Goal: Task Accomplishment & Management: Manage account settings

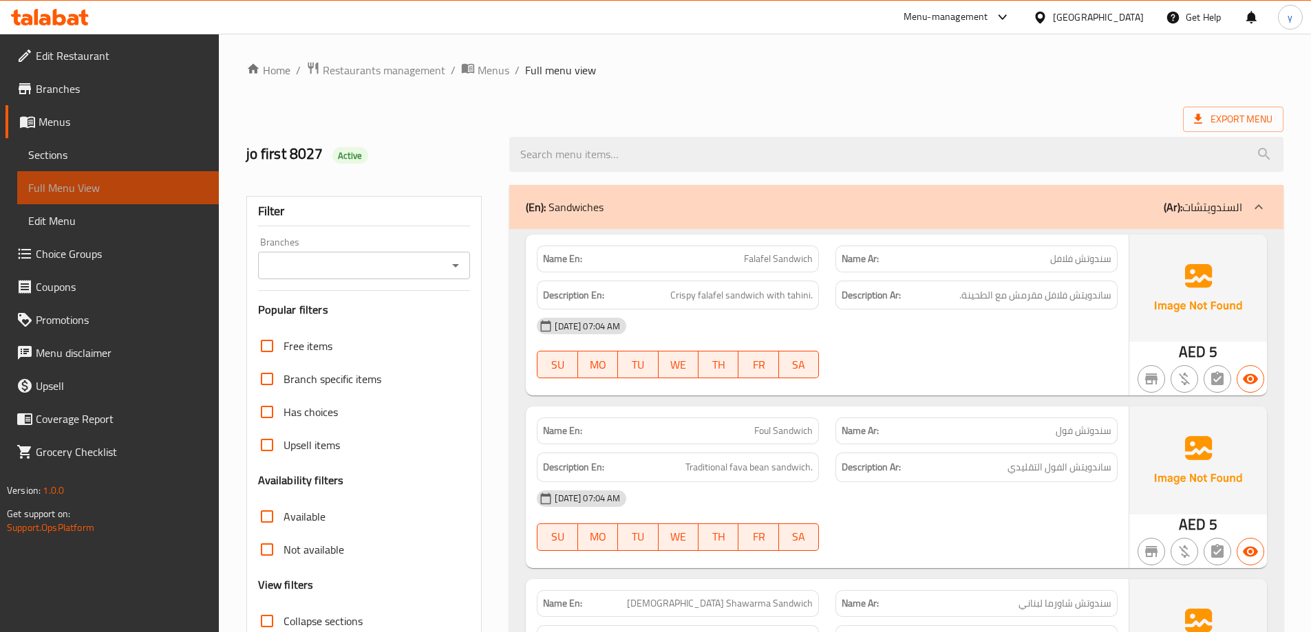
click at [151, 186] on span "Full Menu View" at bounding box center [118, 188] width 180 height 17
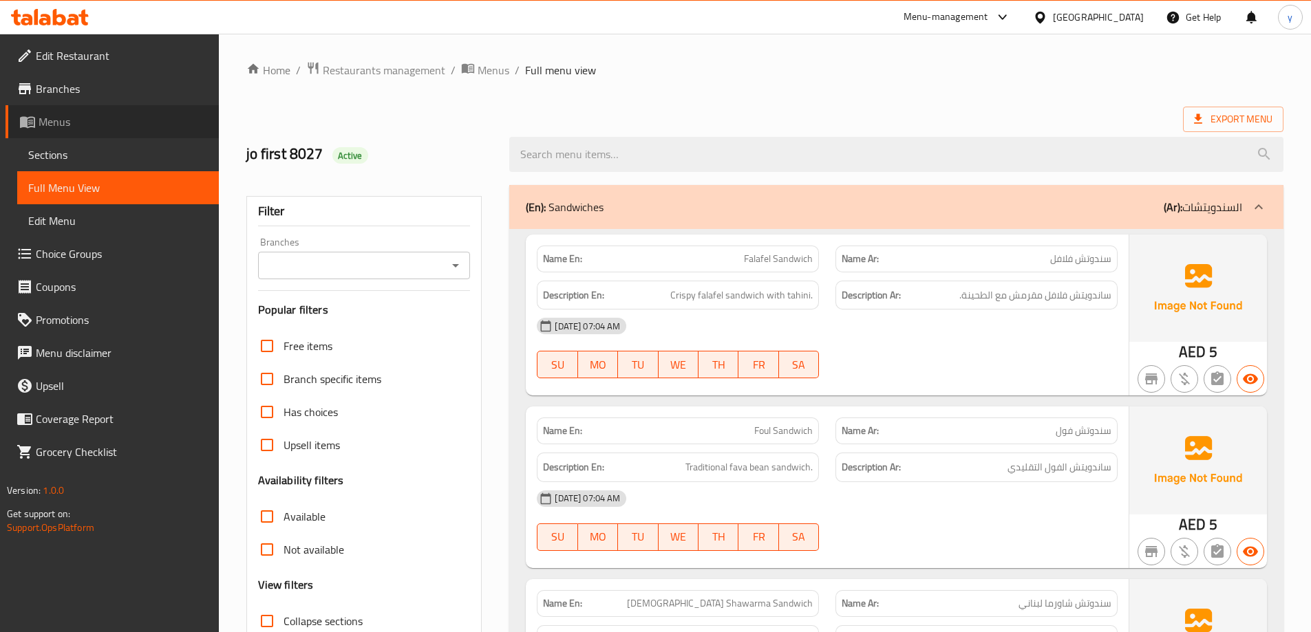
click at [116, 120] on span "Menus" at bounding box center [123, 122] width 169 height 17
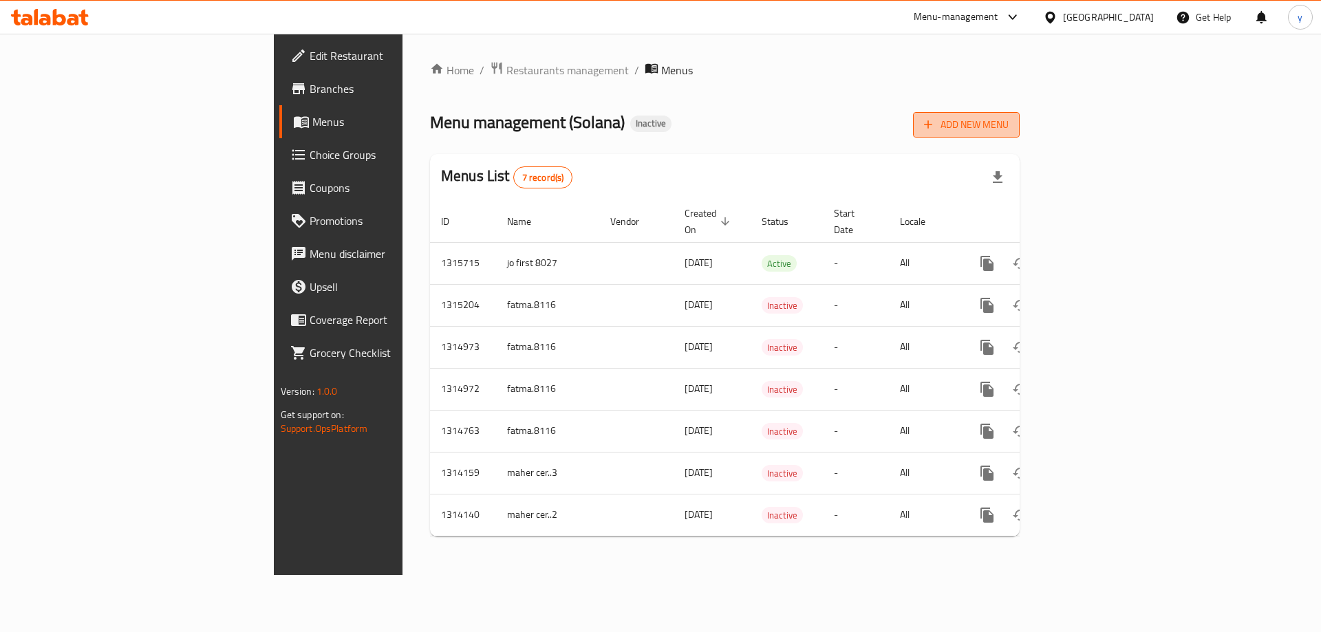
click at [1009, 132] on span "Add New Menu" at bounding box center [966, 124] width 85 height 17
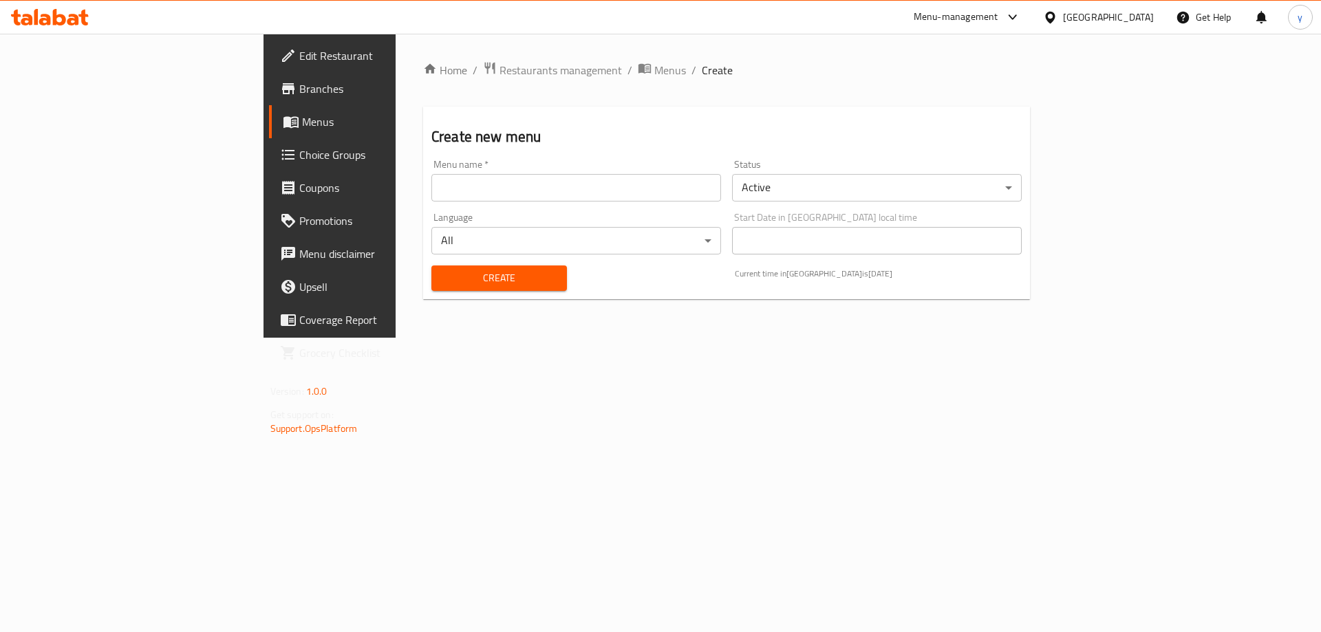
click at [548, 197] on input "text" at bounding box center [576, 188] width 290 height 28
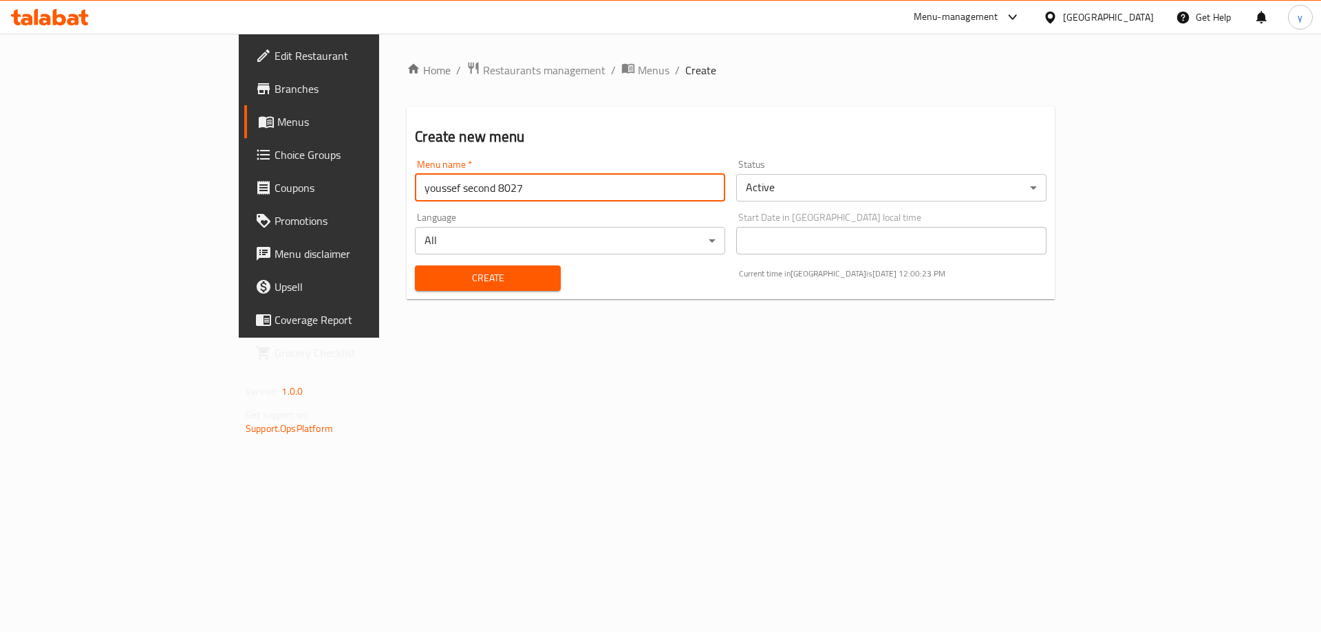
type input "youssef second 8027"
click at [436, 277] on span "Create" at bounding box center [487, 278] width 123 height 17
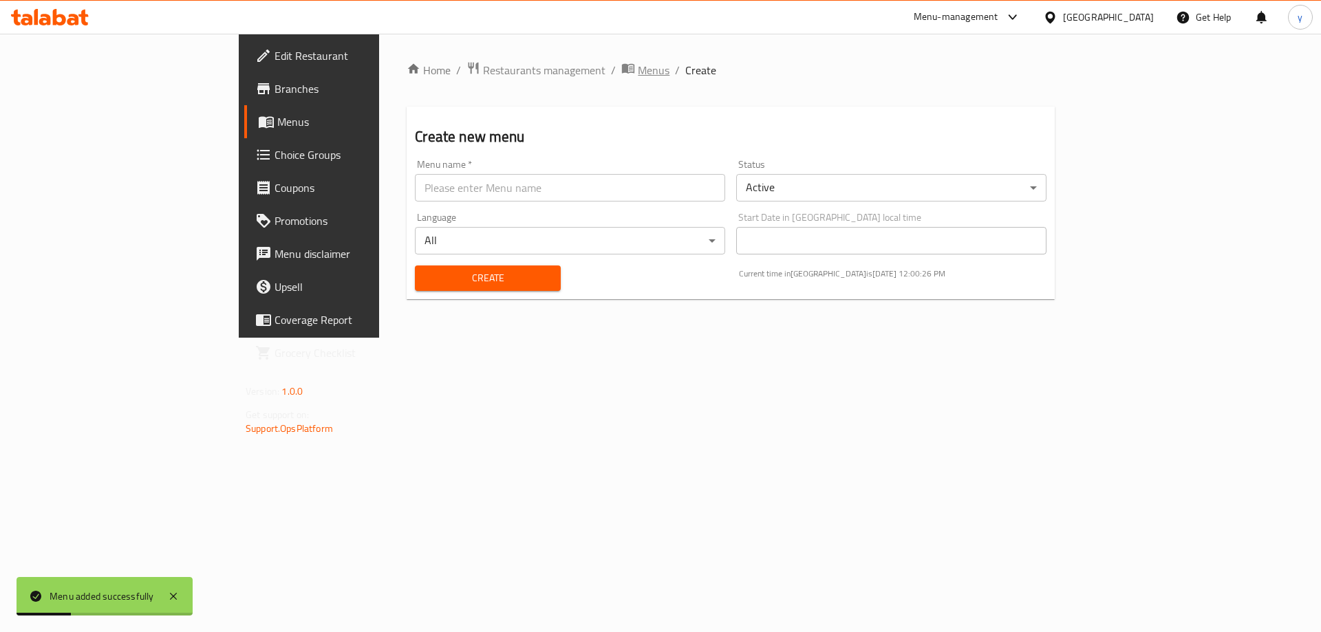
click at [638, 70] on span "Menus" at bounding box center [654, 70] width 32 height 17
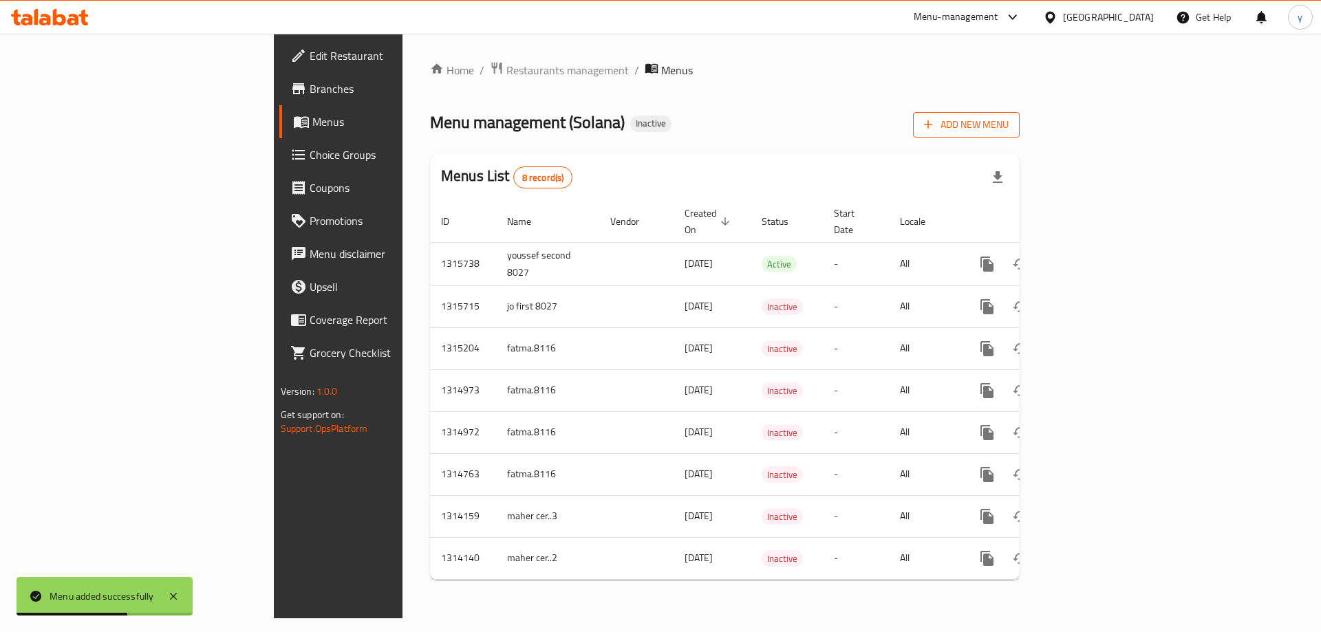
click at [1009, 120] on span "Add New Menu" at bounding box center [966, 124] width 85 height 17
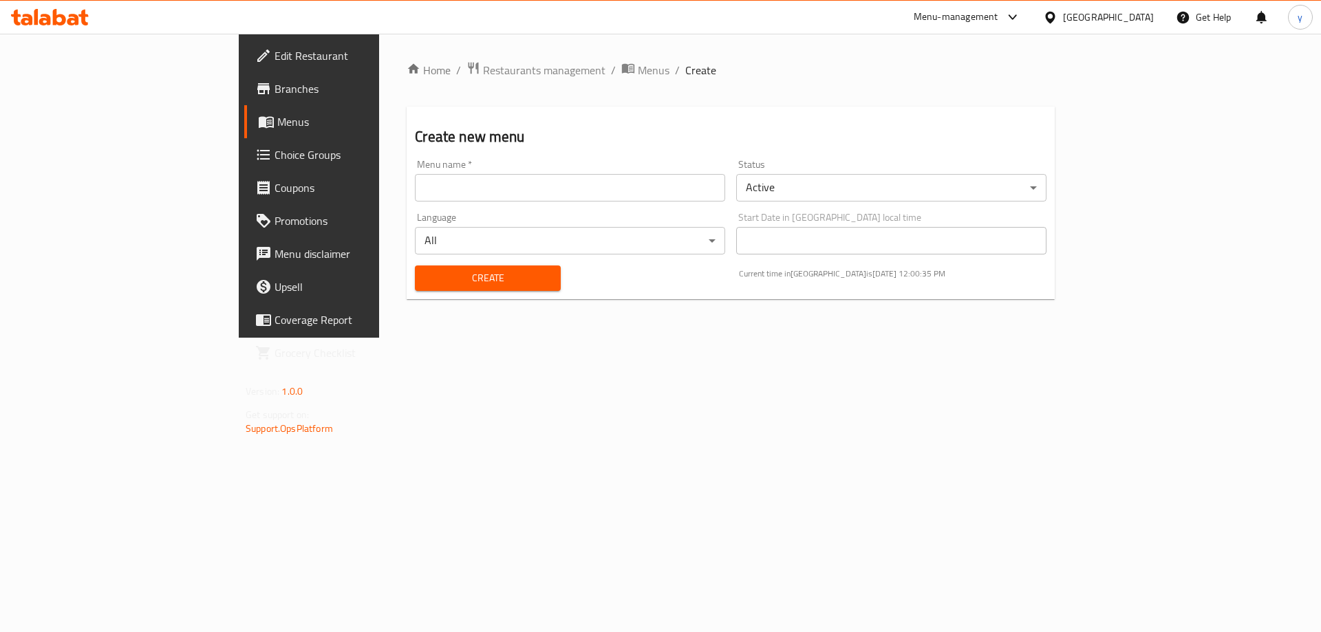
click at [524, 105] on div "Home / Restaurants management / Menus / Create Create new menu Menu name   * Me…" at bounding box center [731, 185] width 648 height 249
click at [275, 87] on span "Branches" at bounding box center [362, 89] width 174 height 17
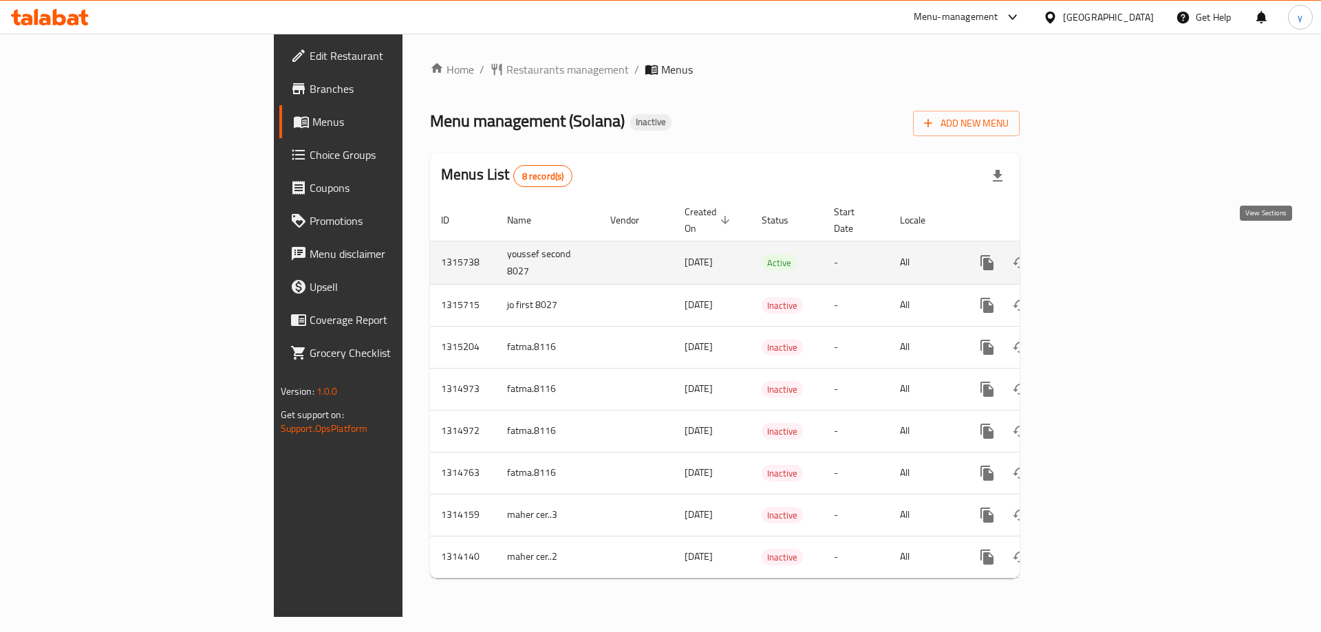
click at [1103, 246] on link "enhanced table" at bounding box center [1086, 262] width 33 height 33
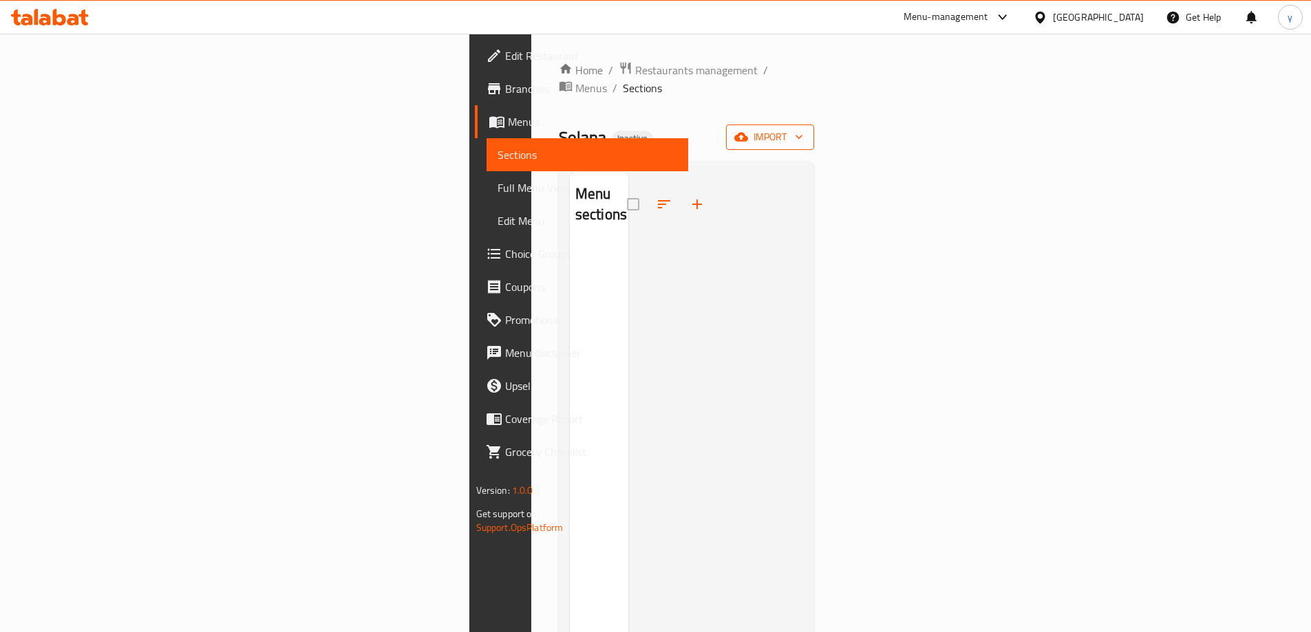
click at [803, 129] on span "import" at bounding box center [770, 137] width 66 height 17
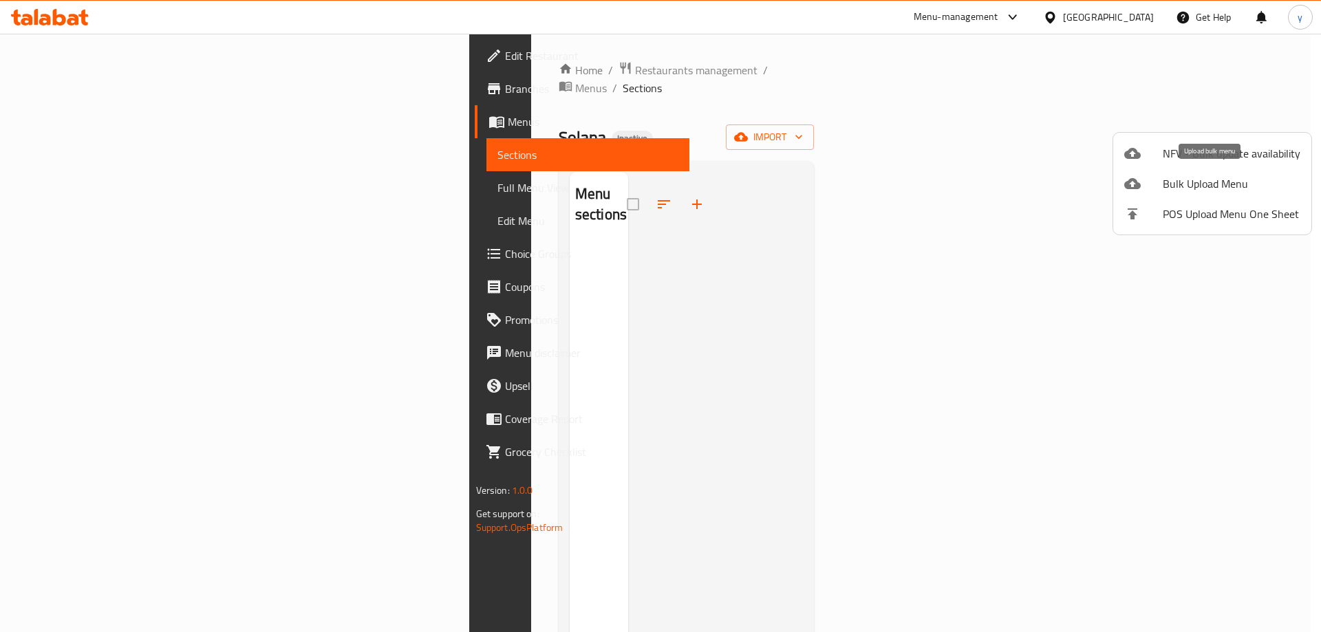
click at [1223, 176] on span "Bulk Upload Menu" at bounding box center [1232, 183] width 138 height 17
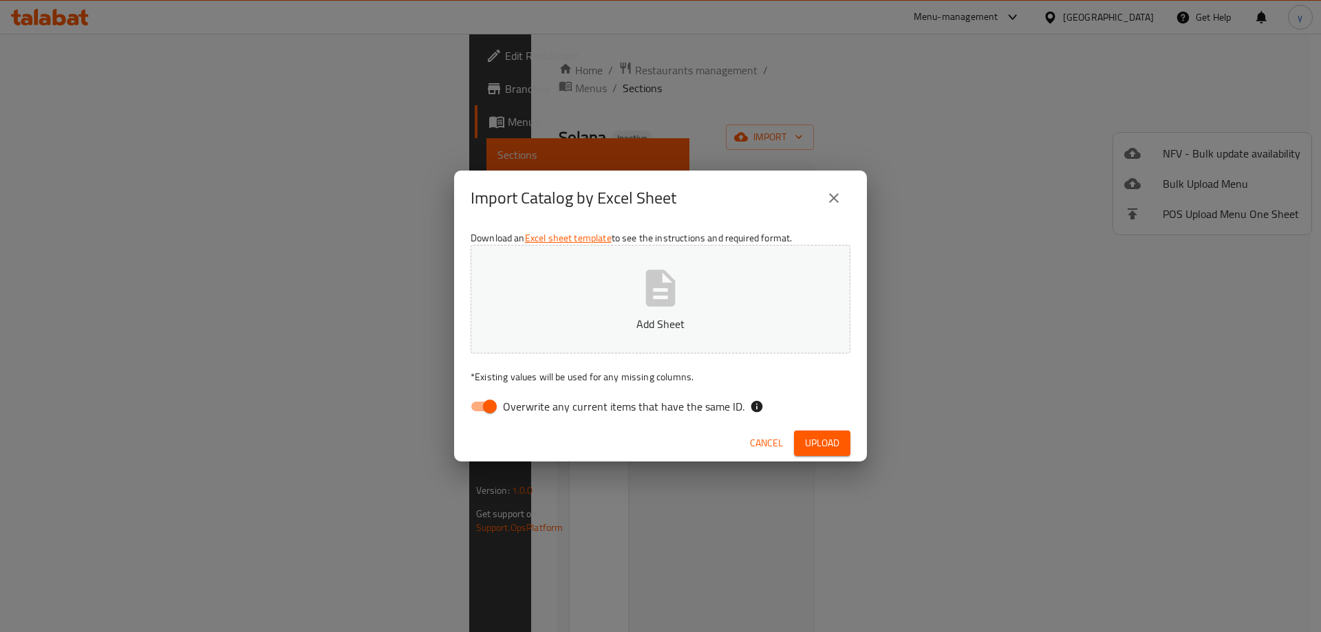
click at [489, 399] on input "Overwrite any current items that have the same ID." at bounding box center [490, 407] width 78 height 26
checkbox input "false"
click at [654, 321] on p "Add Sheet" at bounding box center [660, 324] width 337 height 17
click at [557, 29] on div "Import Catalog by Excel Sheet Download an Excel sheet template to see the instr…" at bounding box center [660, 316] width 1321 height 632
click at [826, 444] on span "Upload" at bounding box center [822, 443] width 34 height 17
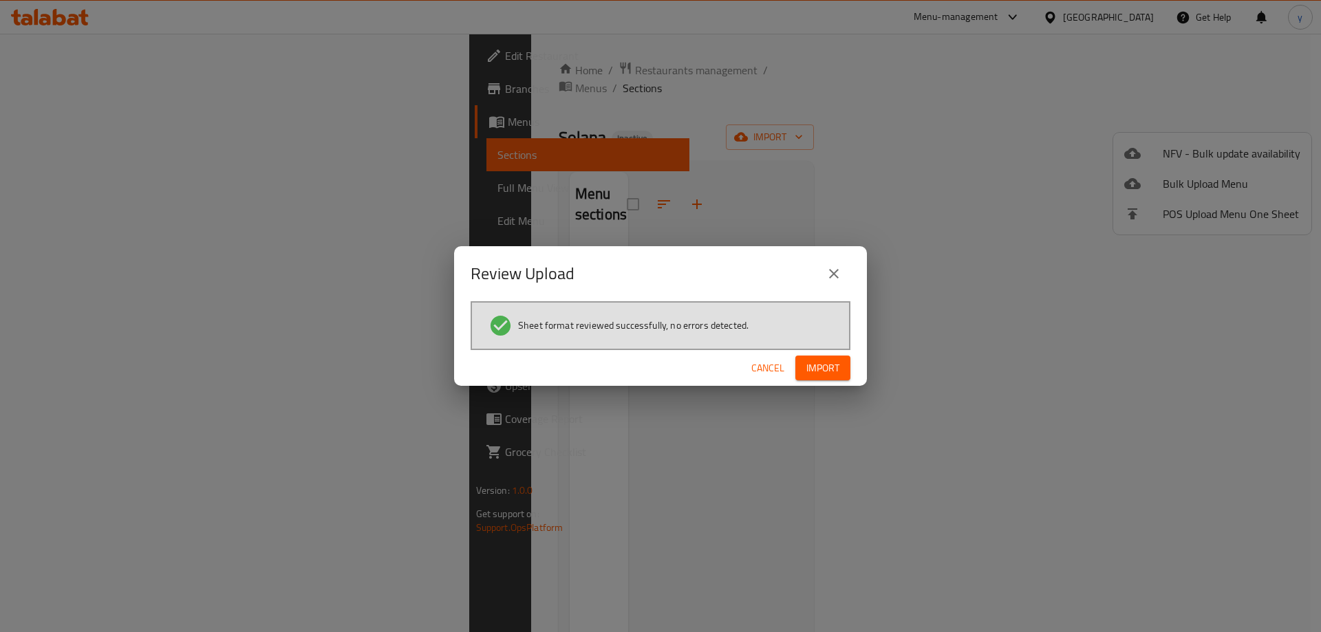
click at [824, 365] on span "Import" at bounding box center [822, 368] width 33 height 17
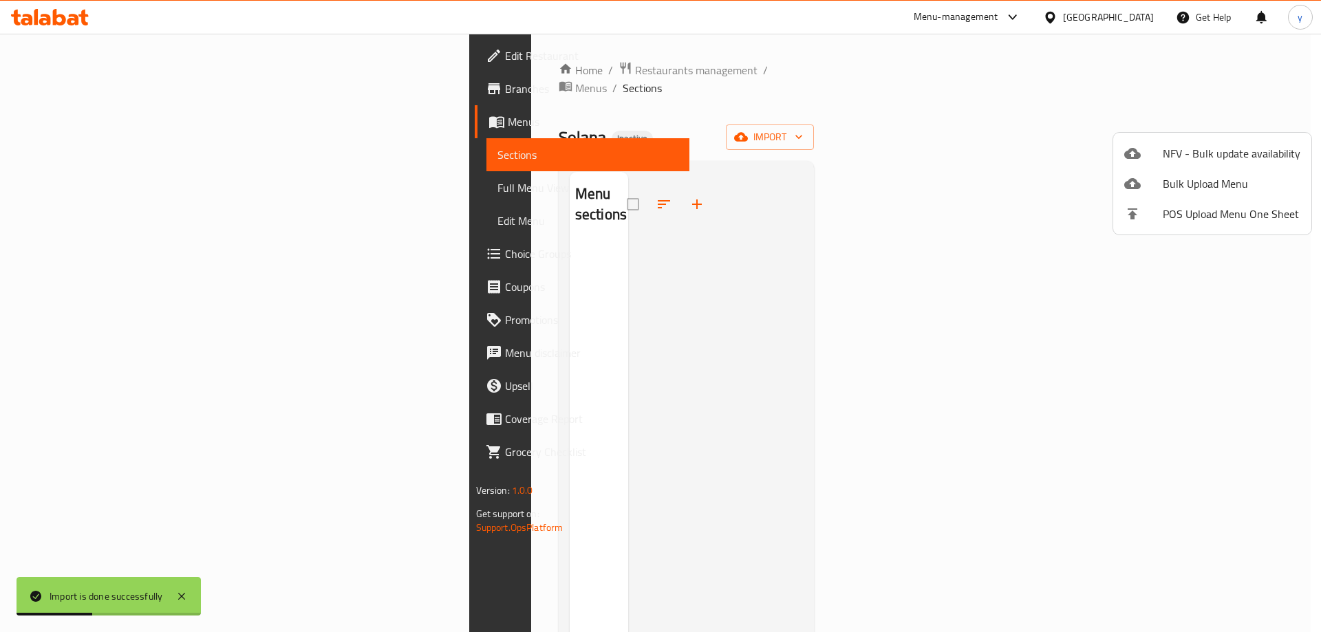
click at [484, 75] on div at bounding box center [660, 316] width 1321 height 632
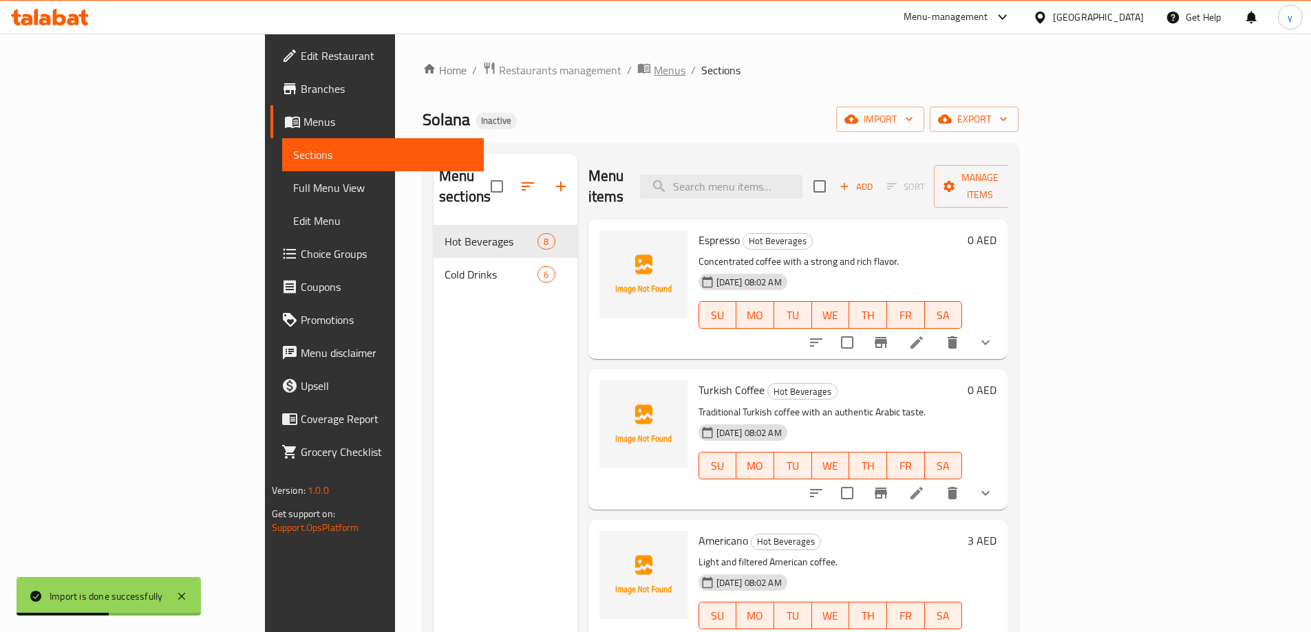
click at [654, 71] on span "Menus" at bounding box center [670, 70] width 32 height 17
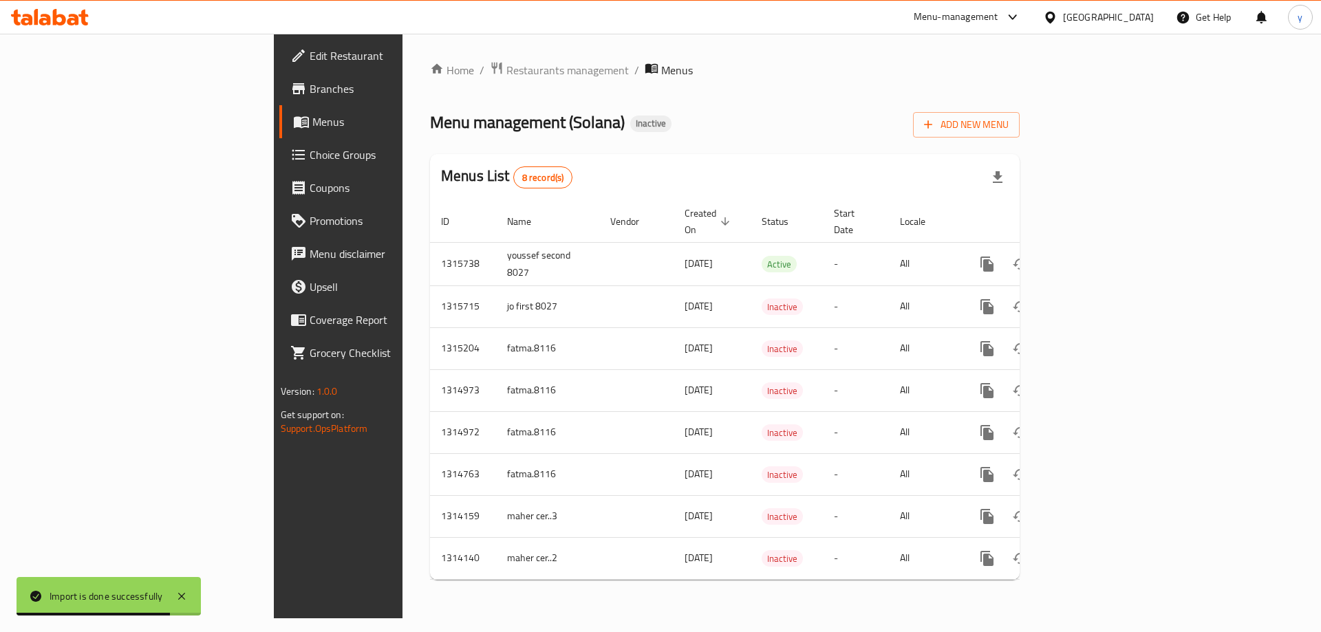
click at [661, 73] on span "Menus" at bounding box center [677, 70] width 32 height 17
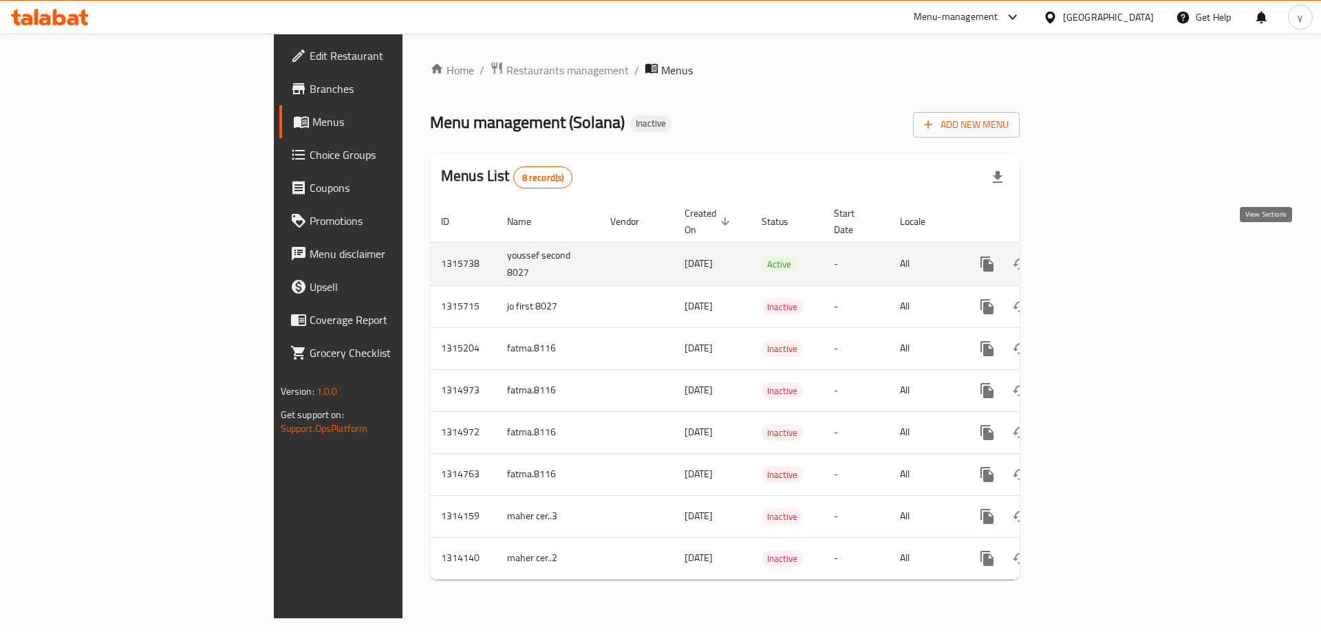
click at [1103, 248] on link "enhanced table" at bounding box center [1086, 264] width 33 height 33
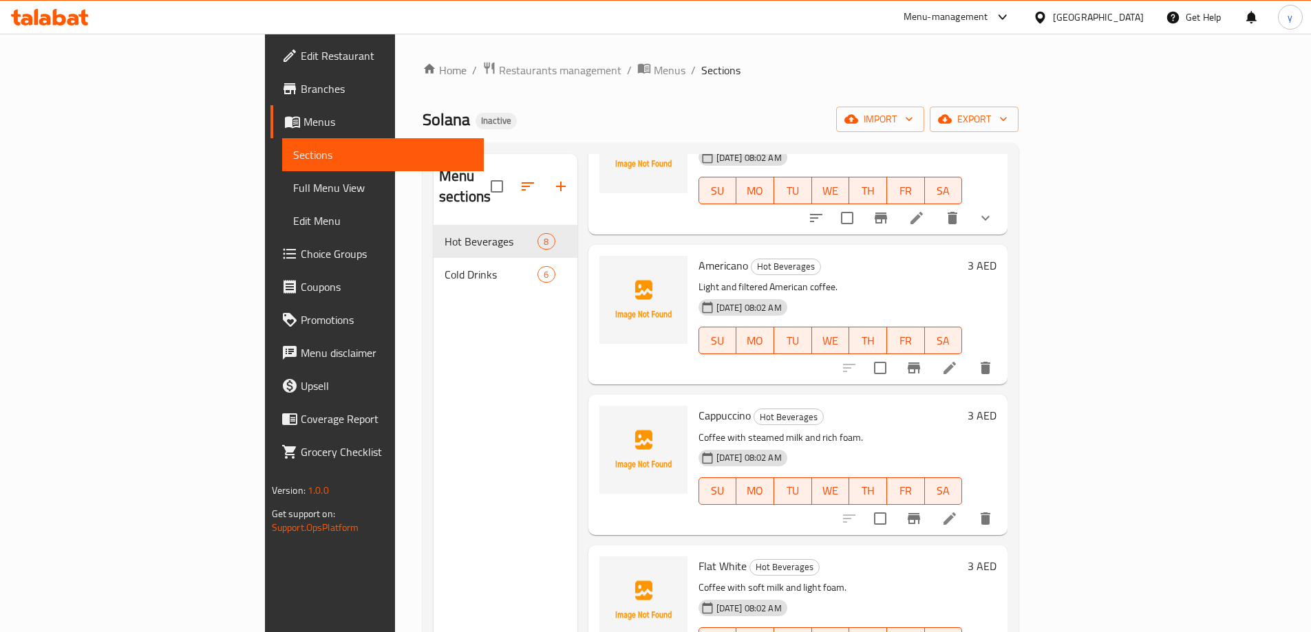
click at [293, 187] on span "Full Menu View" at bounding box center [383, 188] width 180 height 17
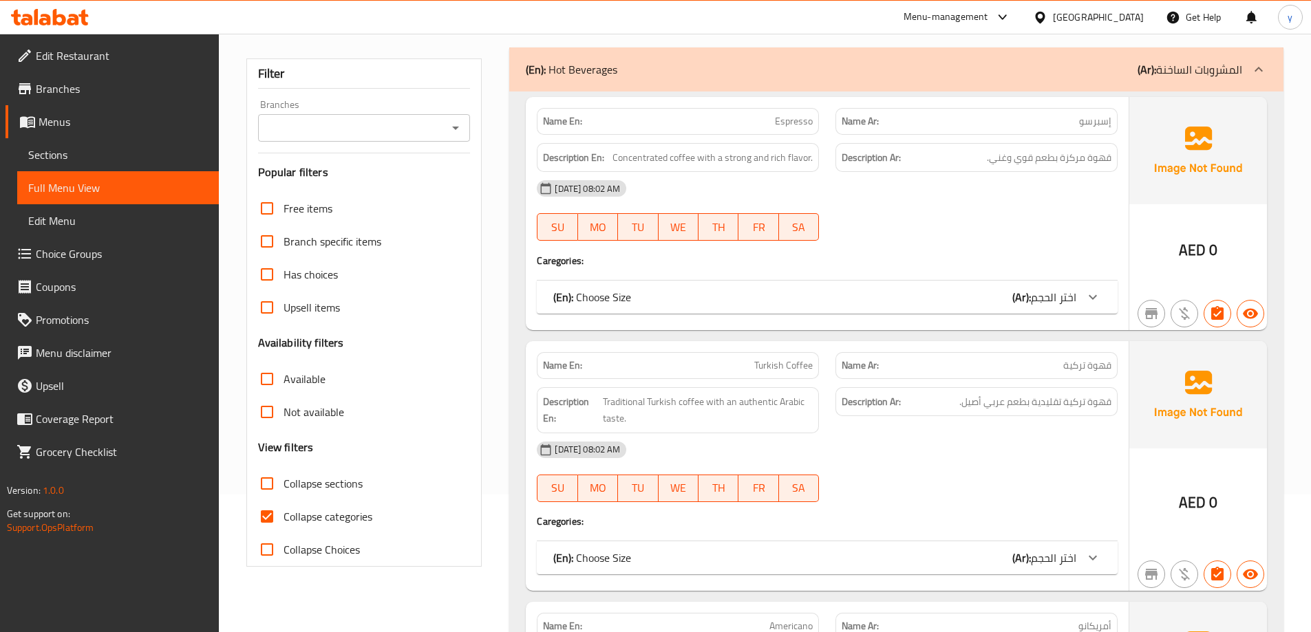
scroll to position [275, 0]
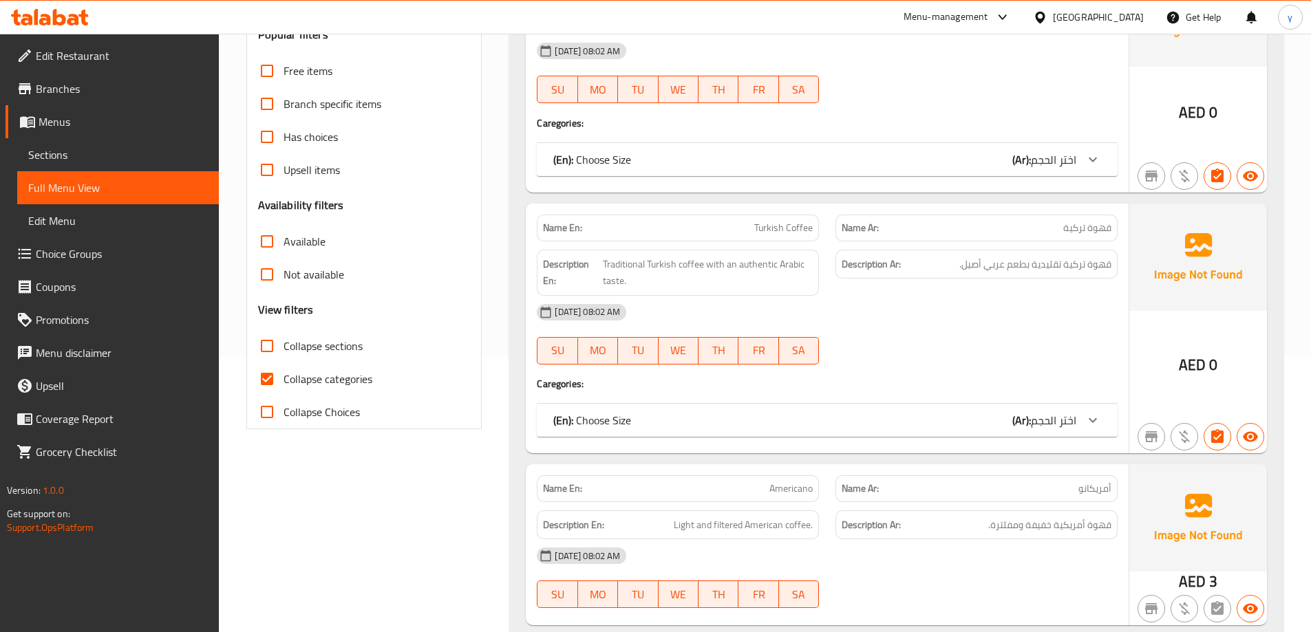
click at [354, 378] on span "Collapse categories" at bounding box center [327, 379] width 89 height 17
click at [283, 378] on input "Collapse categories" at bounding box center [266, 379] width 33 height 33
checkbox input "false"
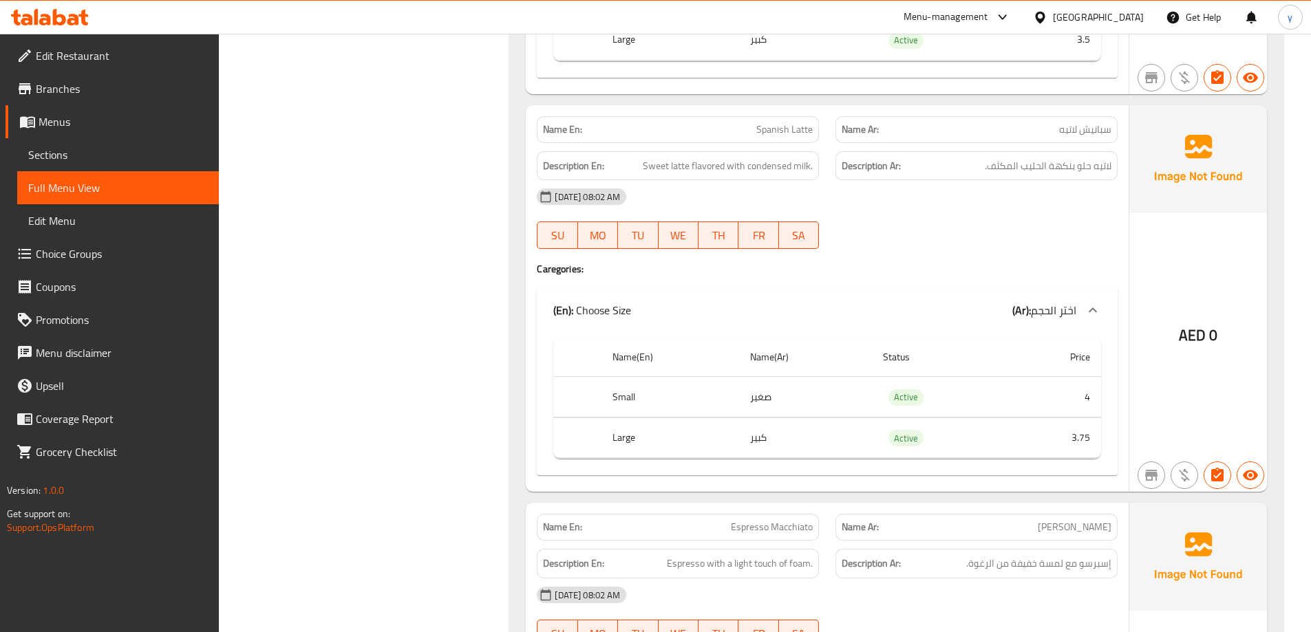
scroll to position [1789, 0]
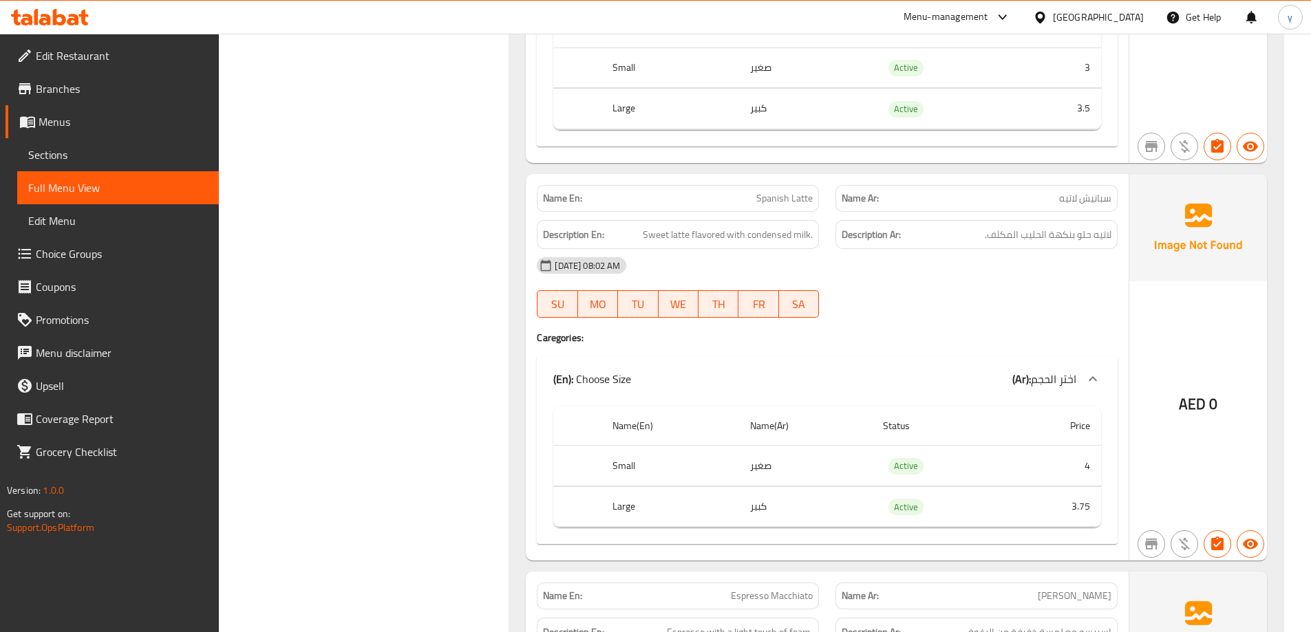
click at [71, 144] on link "Sections" at bounding box center [118, 154] width 202 height 33
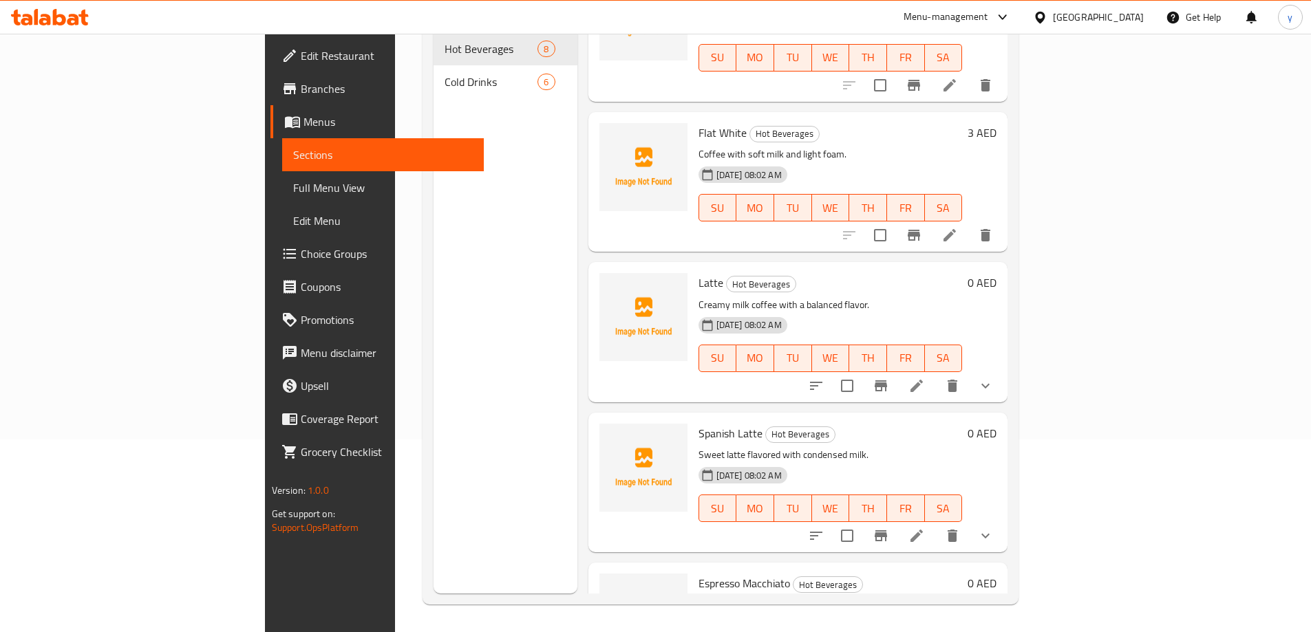
scroll to position [550, 0]
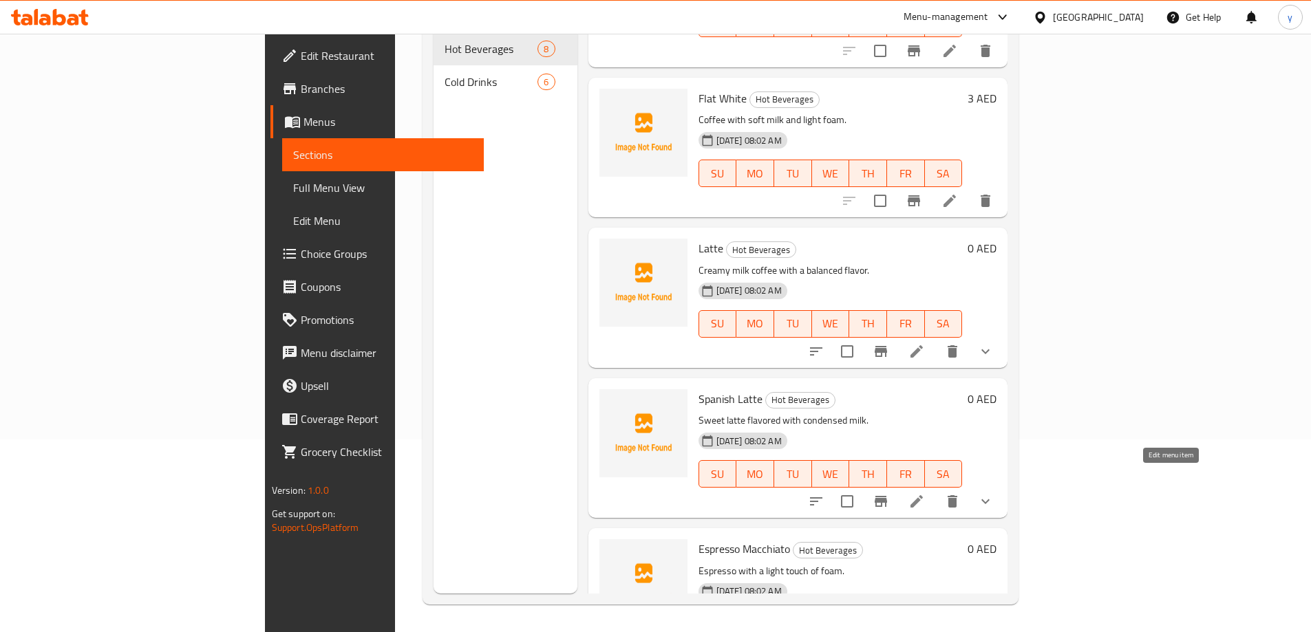
click at [923, 495] on icon at bounding box center [916, 501] width 12 height 12
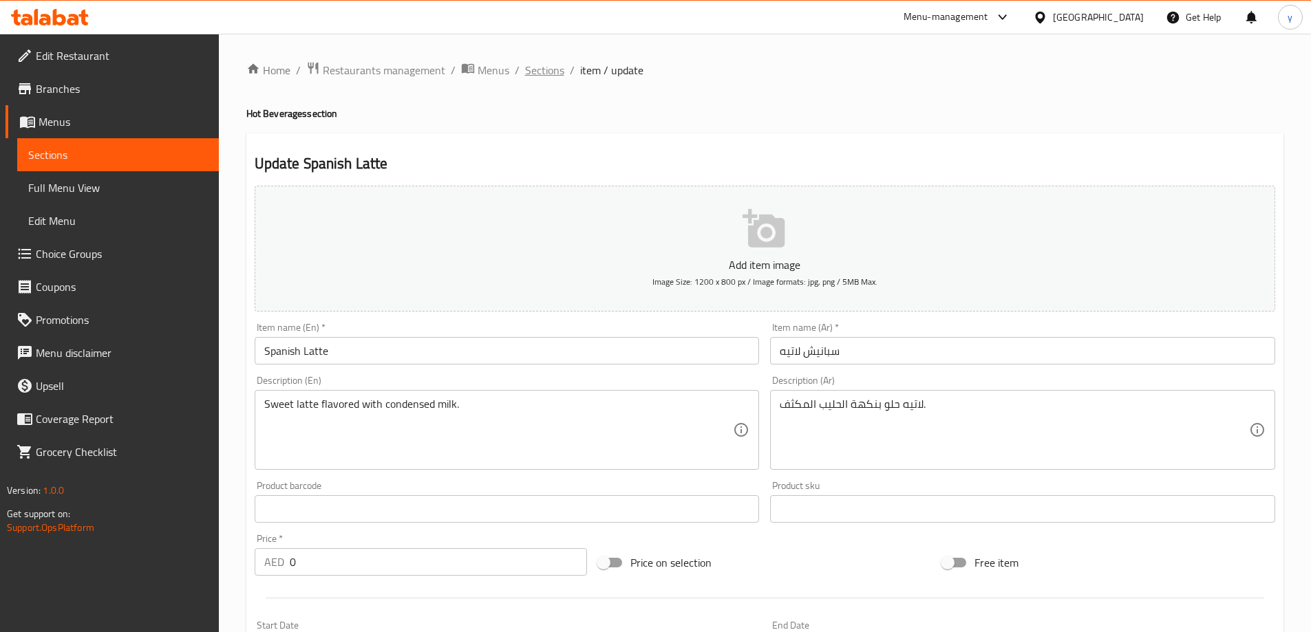
click at [544, 62] on span "Sections" at bounding box center [544, 70] width 39 height 17
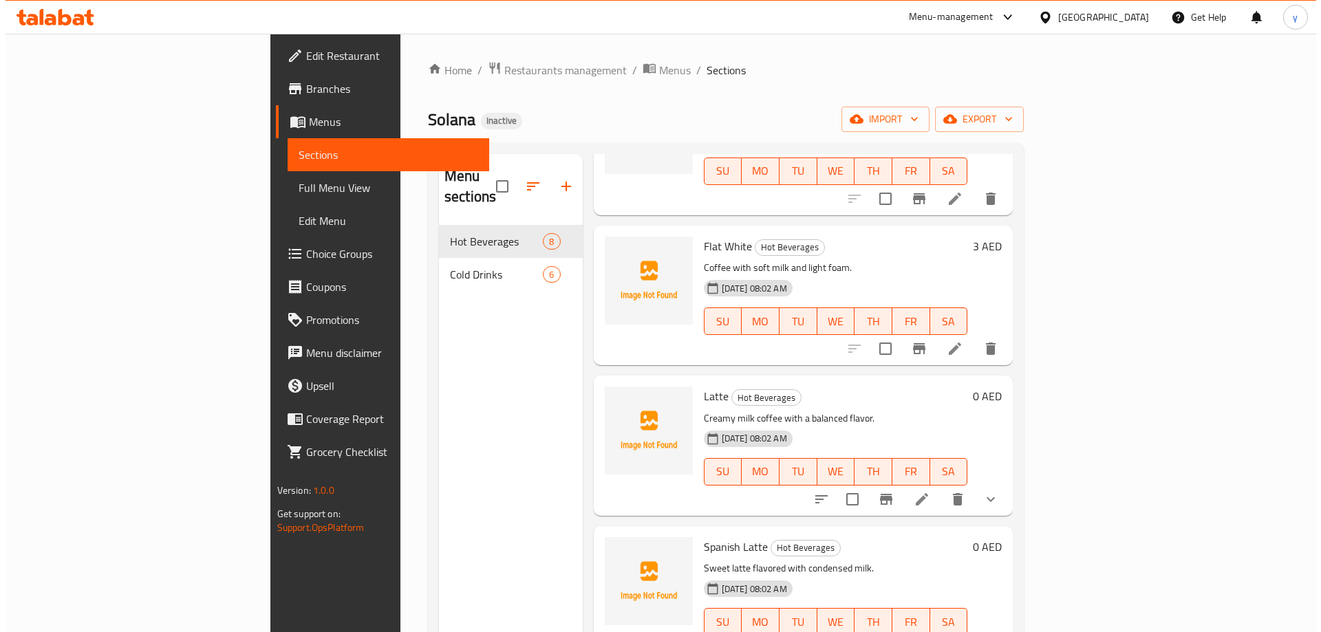
scroll to position [605, 0]
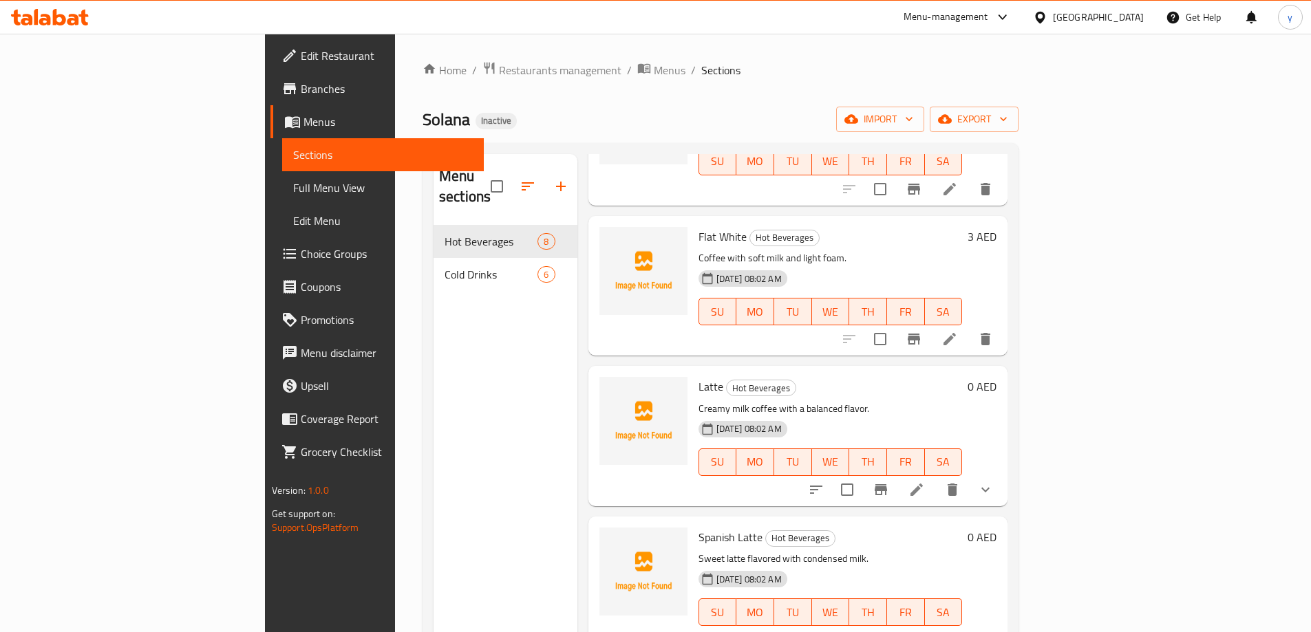
click at [861, 625] on input "checkbox" at bounding box center [847, 639] width 29 height 29
checkbox input "true"
click at [961, 632] on icon "delete" at bounding box center [952, 640] width 17 height 17
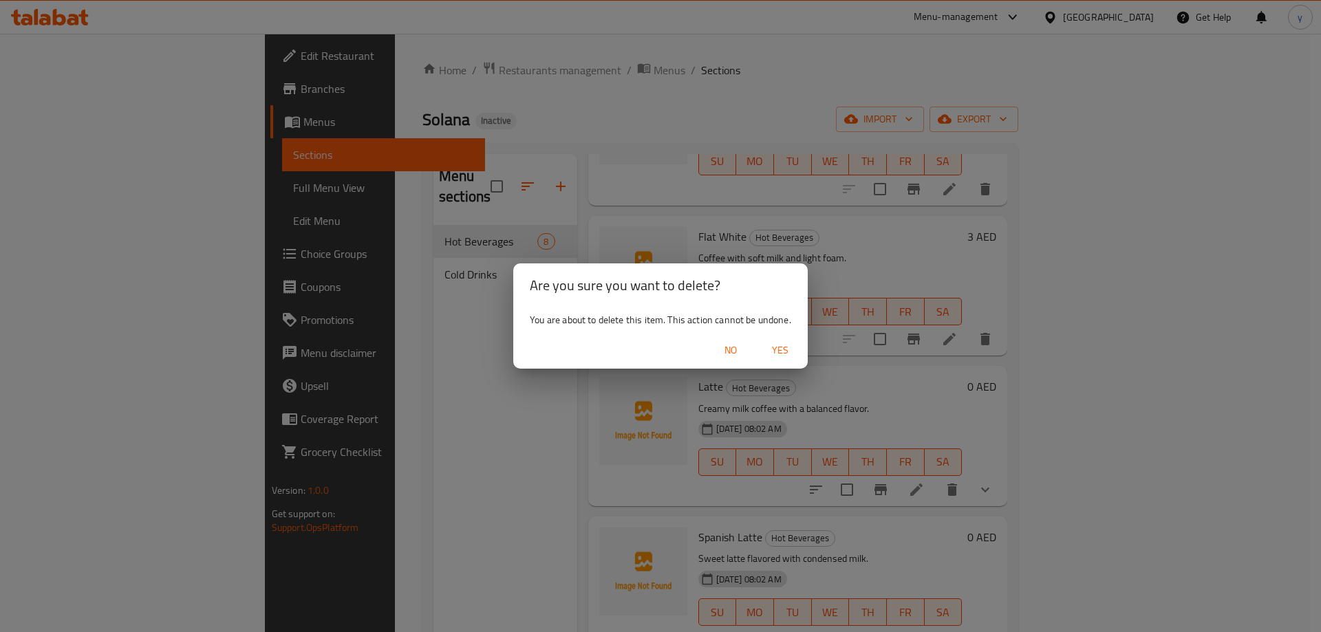
click at [787, 346] on span "Yes" at bounding box center [780, 350] width 33 height 17
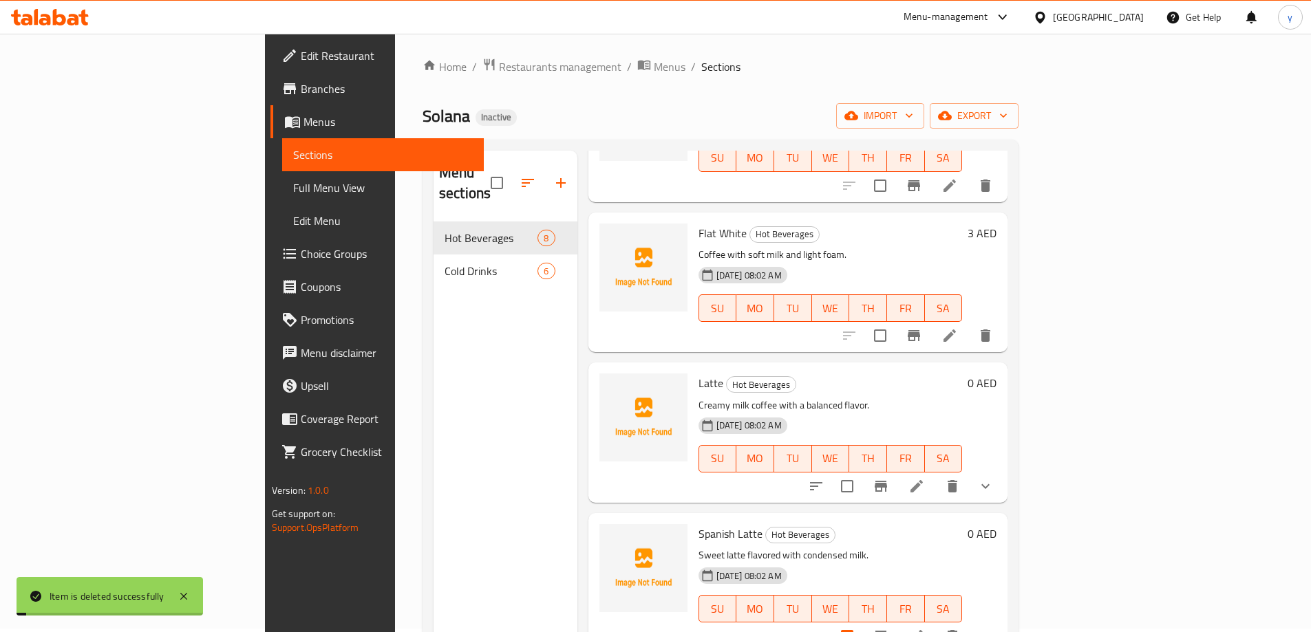
scroll to position [454, 0]
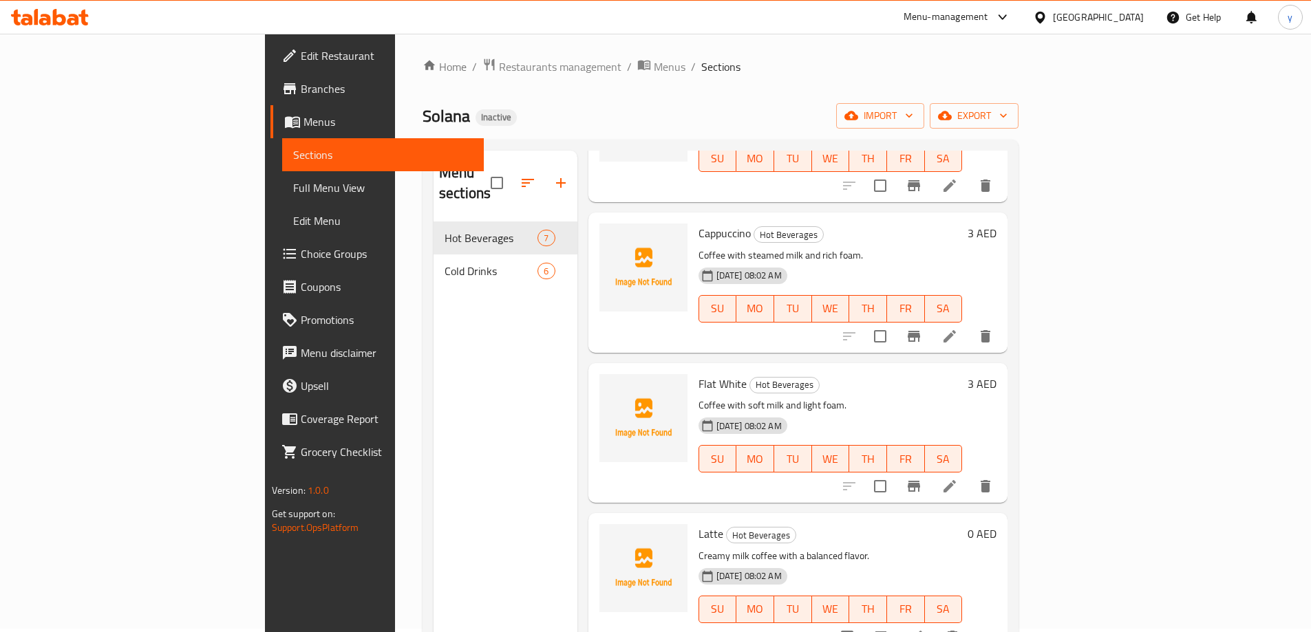
click at [716, 98] on div "Home / Restaurants management / Menus / Sections Solana Inactive import export …" at bounding box center [720, 426] width 596 height 736
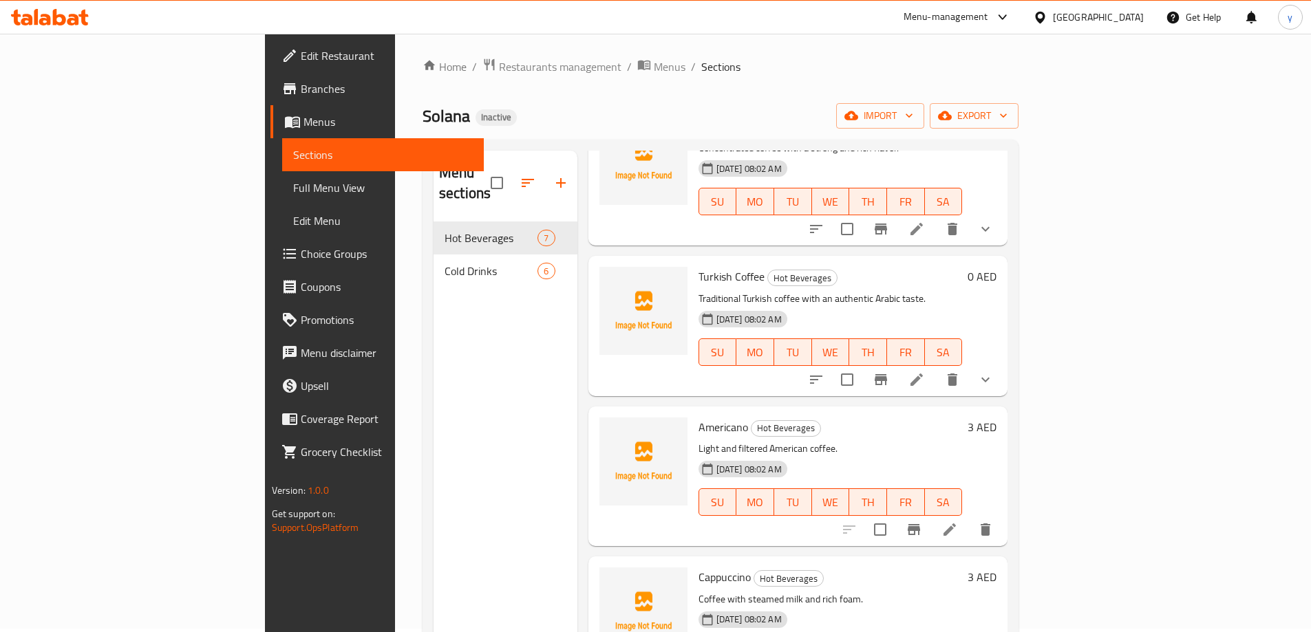
scroll to position [0, 0]
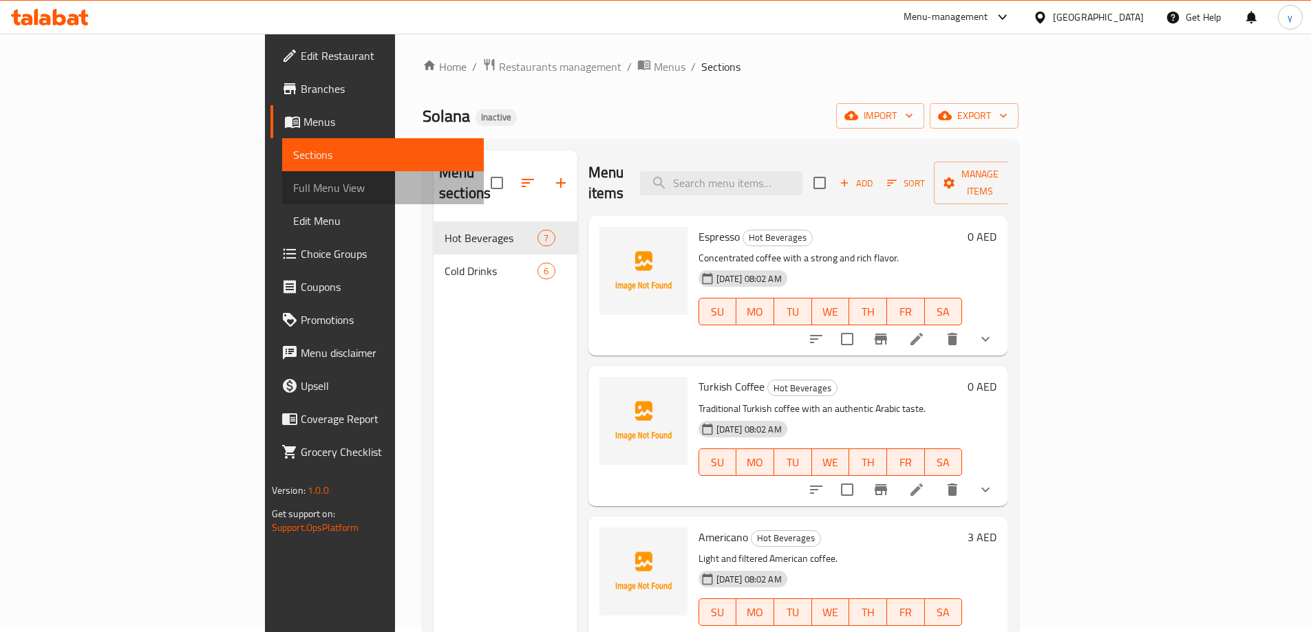
click at [293, 186] on span "Full Menu View" at bounding box center [383, 188] width 180 height 17
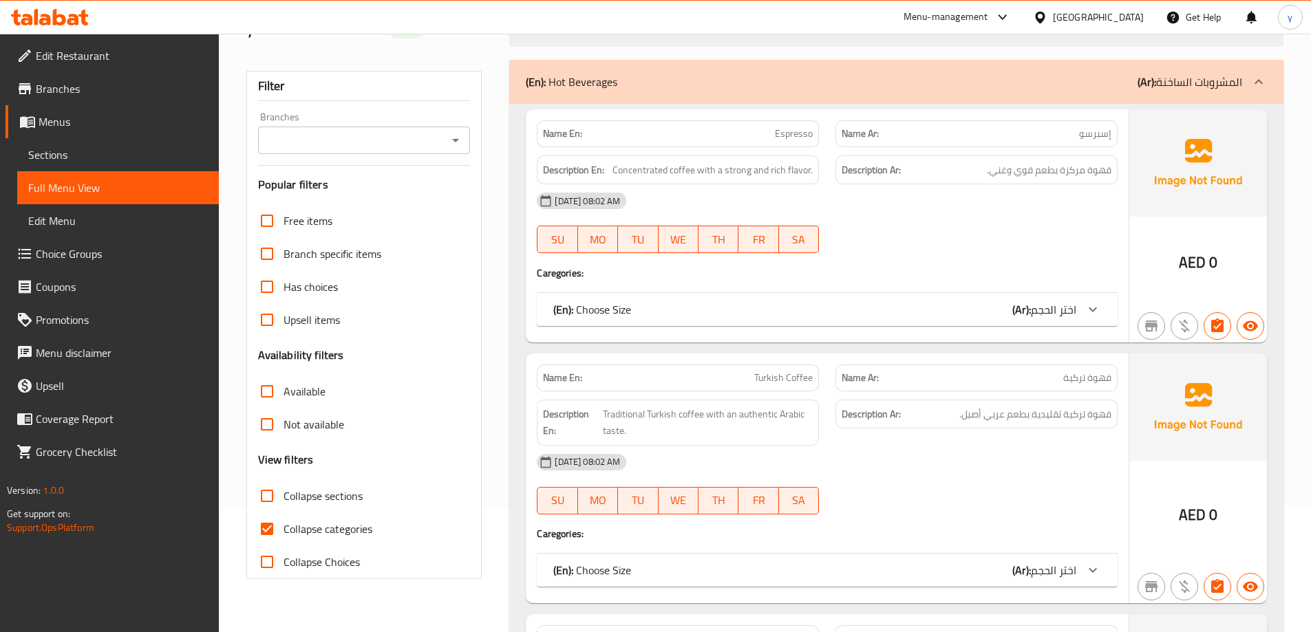
scroll to position [347, 0]
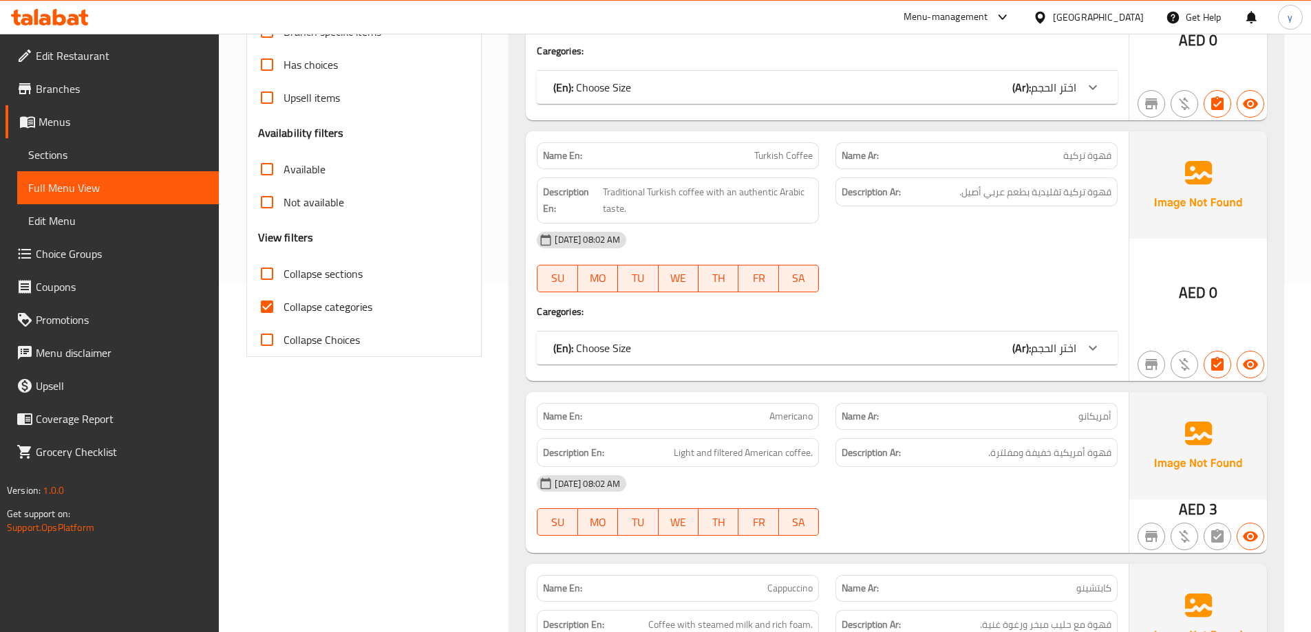
click at [316, 308] on span "Collapse categories" at bounding box center [327, 307] width 89 height 17
click at [283, 308] on input "Collapse categories" at bounding box center [266, 306] width 33 height 33
checkbox input "false"
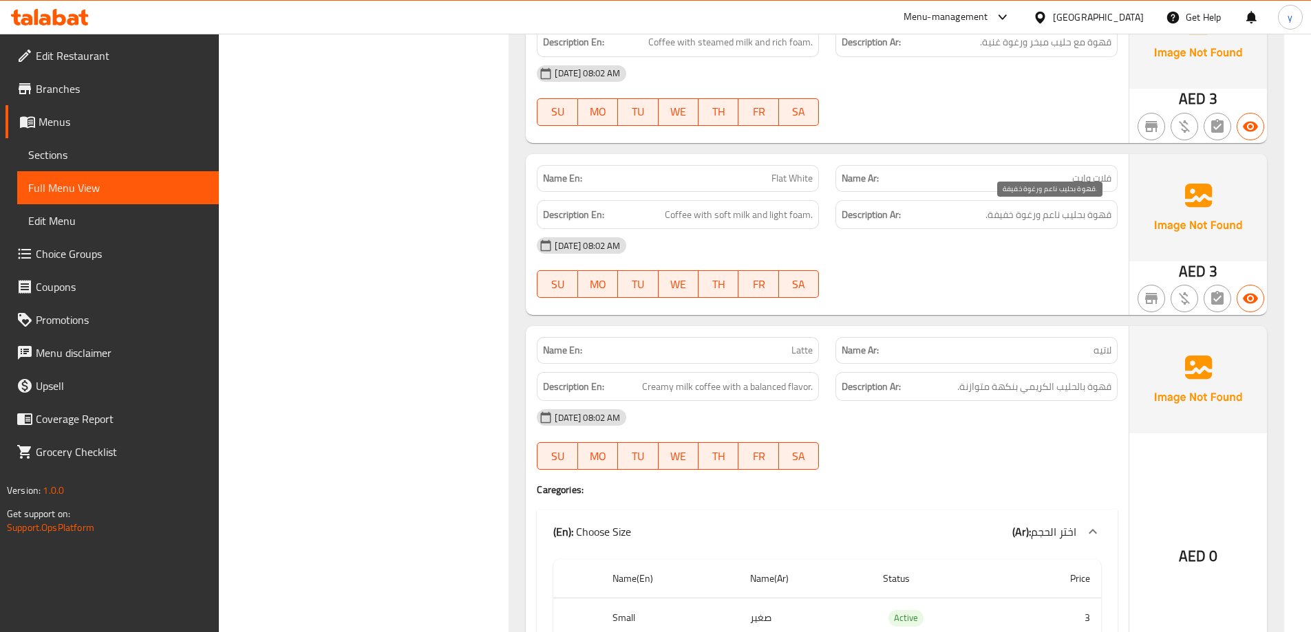
scroll to position [1307, 0]
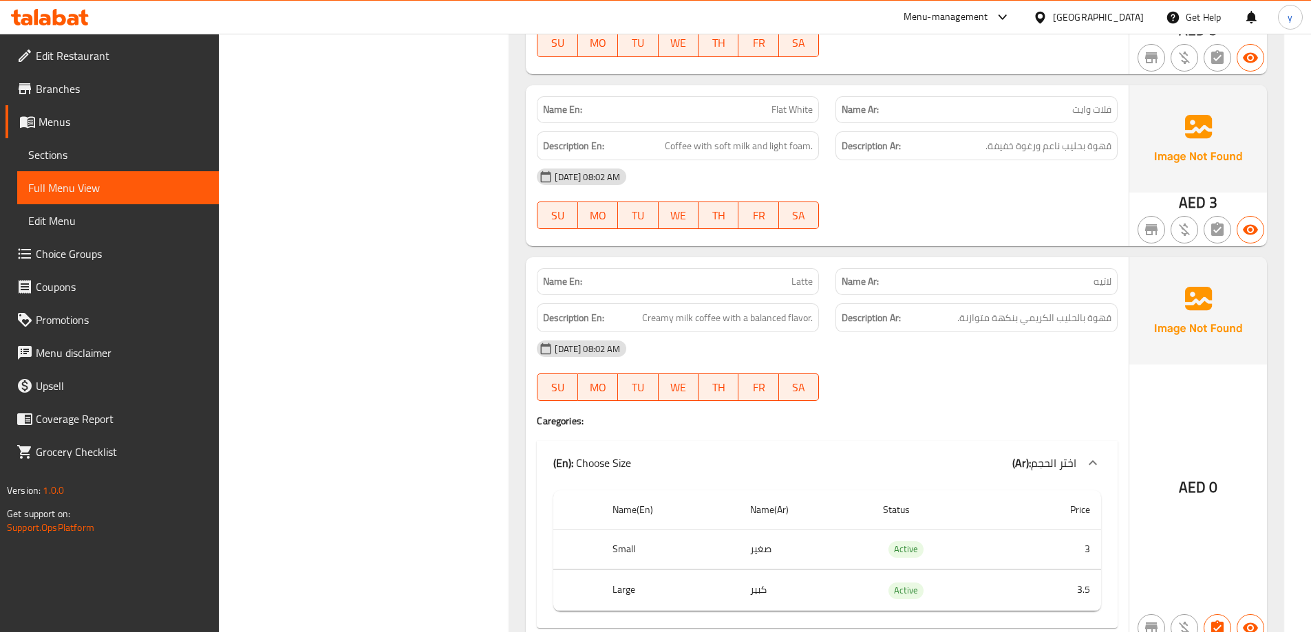
click at [992, 395] on div at bounding box center [976, 401] width 299 height 17
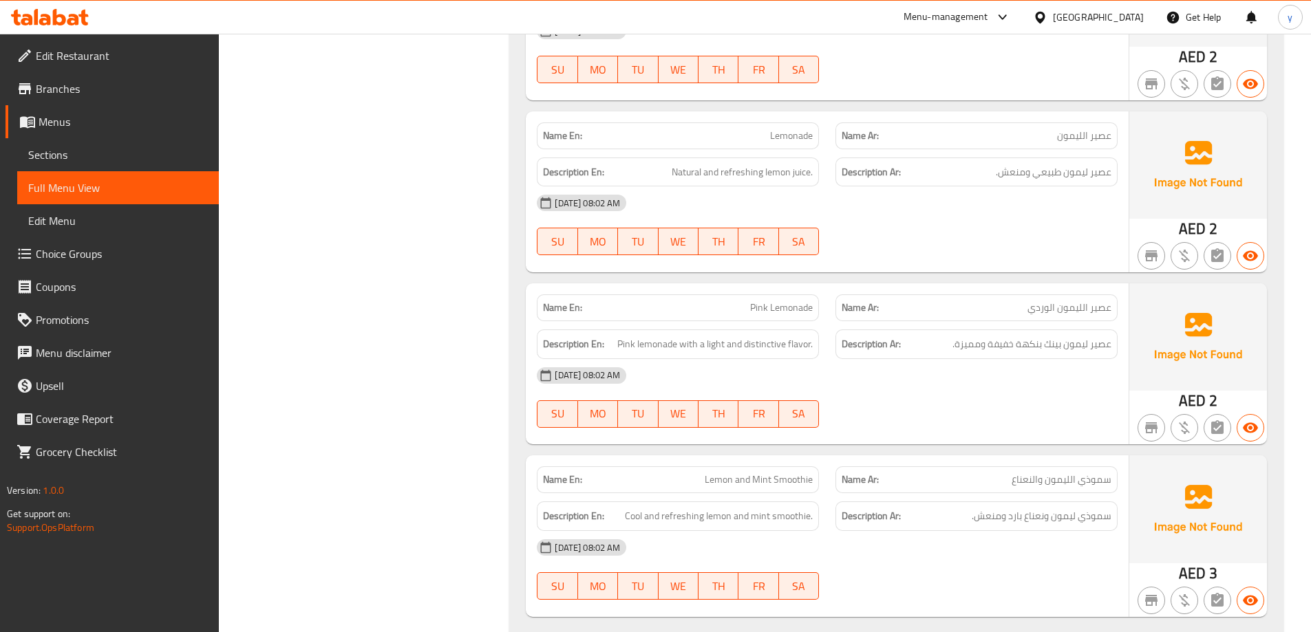
scroll to position [3109, 0]
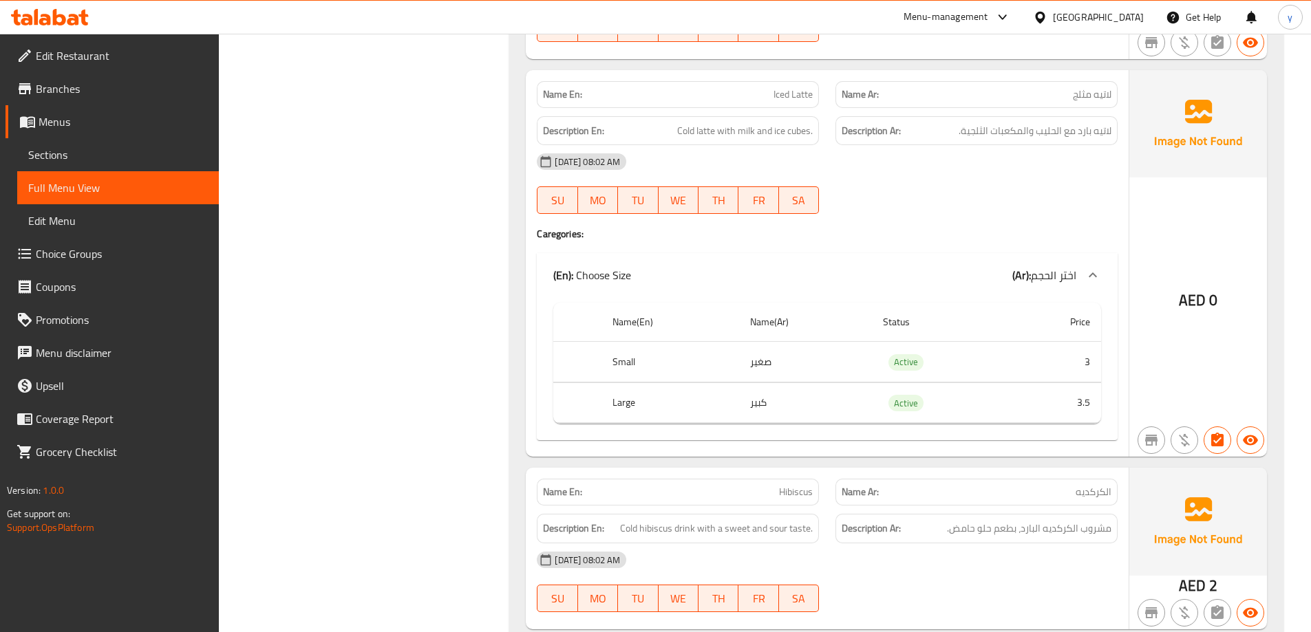
scroll to position [2490, 0]
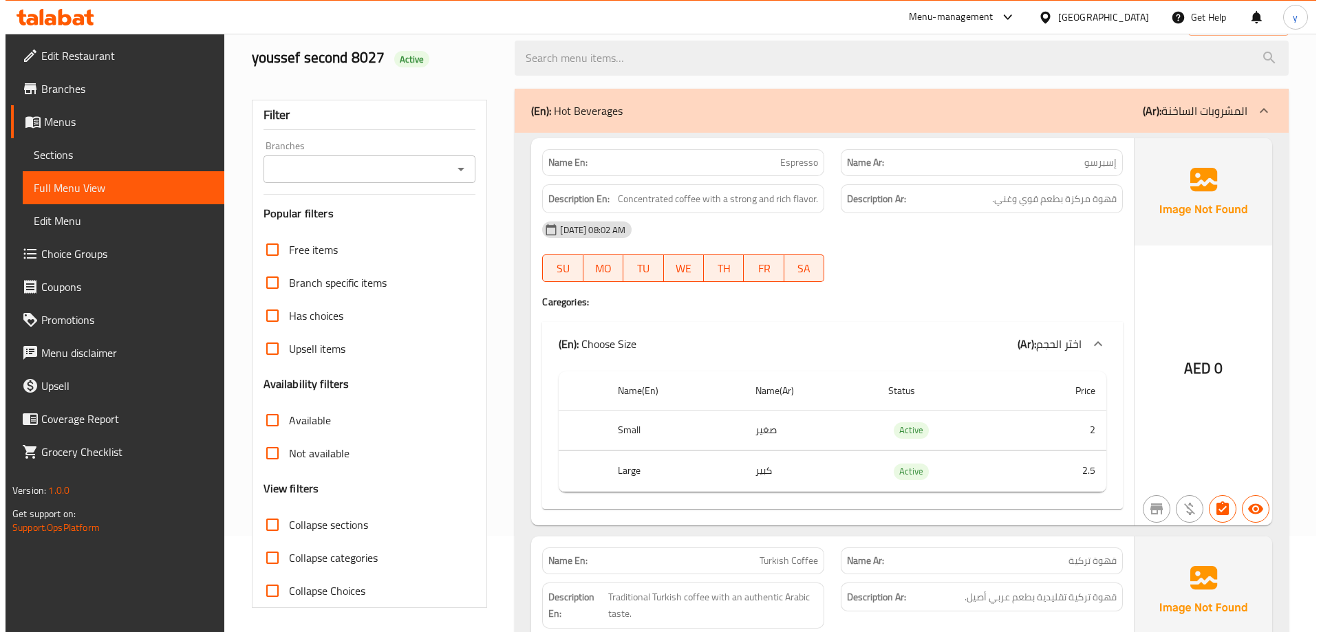
scroll to position [0, 0]
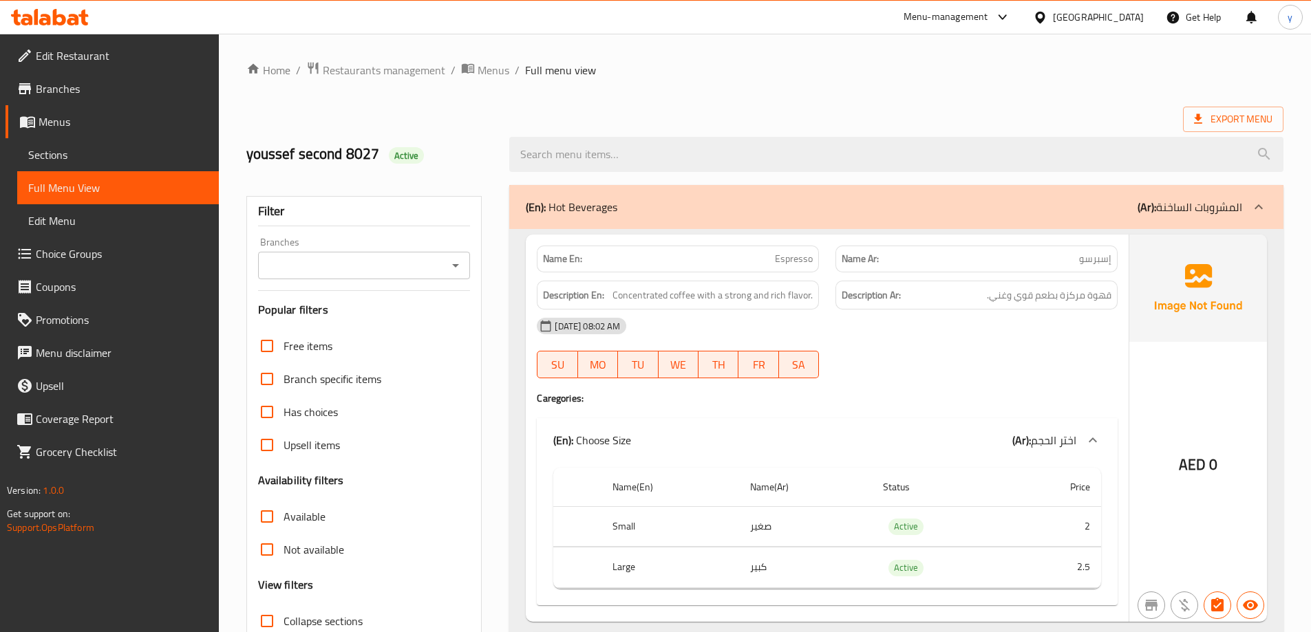
click at [818, 67] on ol "Home / Restaurants management / Menus / Full menu view" at bounding box center [764, 70] width 1037 height 18
click at [1232, 120] on span "Export Menu" at bounding box center [1233, 119] width 78 height 17
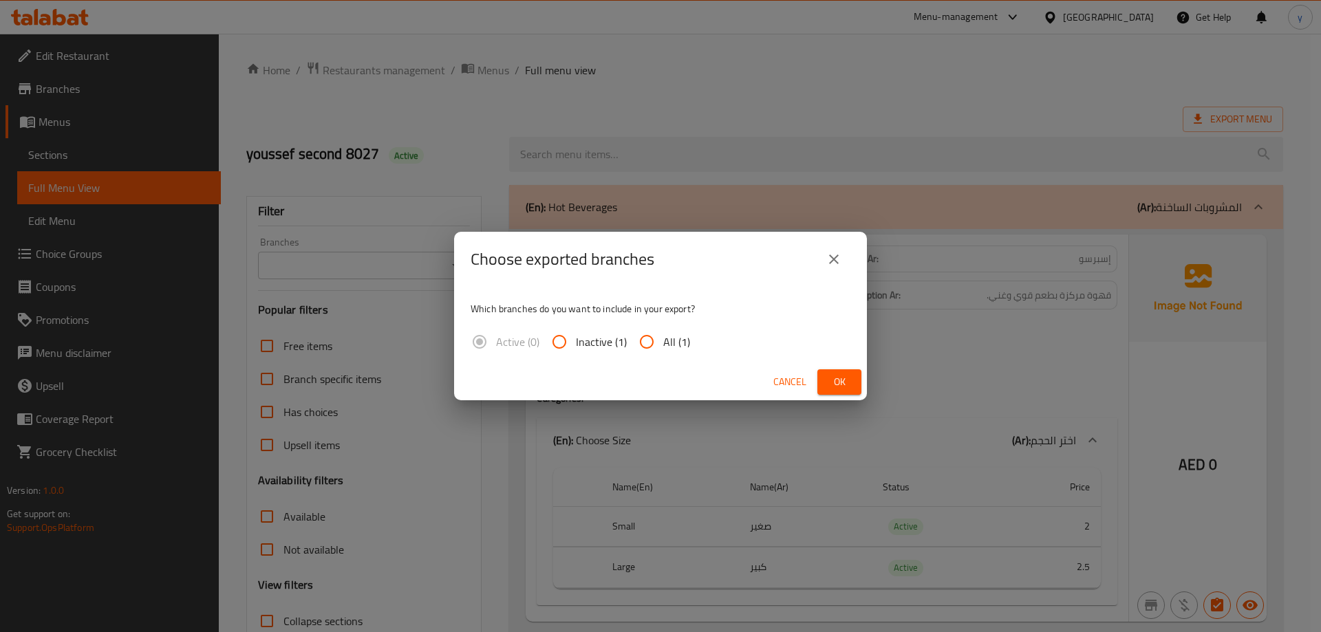
click at [668, 340] on span "All (1)" at bounding box center [676, 342] width 27 height 17
click at [663, 340] on input "All (1)" at bounding box center [646, 341] width 33 height 33
radio input "true"
click at [843, 374] on span "Ok" at bounding box center [839, 382] width 22 height 17
